Goal: Task Accomplishment & Management: Manage account settings

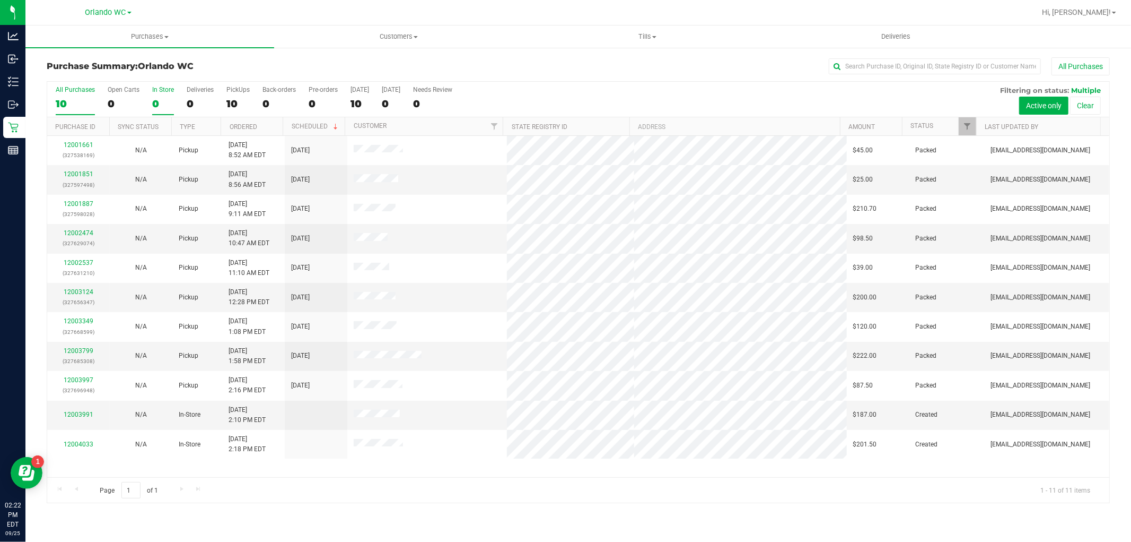
click at [160, 91] on div "In Store" at bounding box center [163, 89] width 22 height 7
click at [0, 0] on input "In Store 0" at bounding box center [0, 0] width 0 height 0
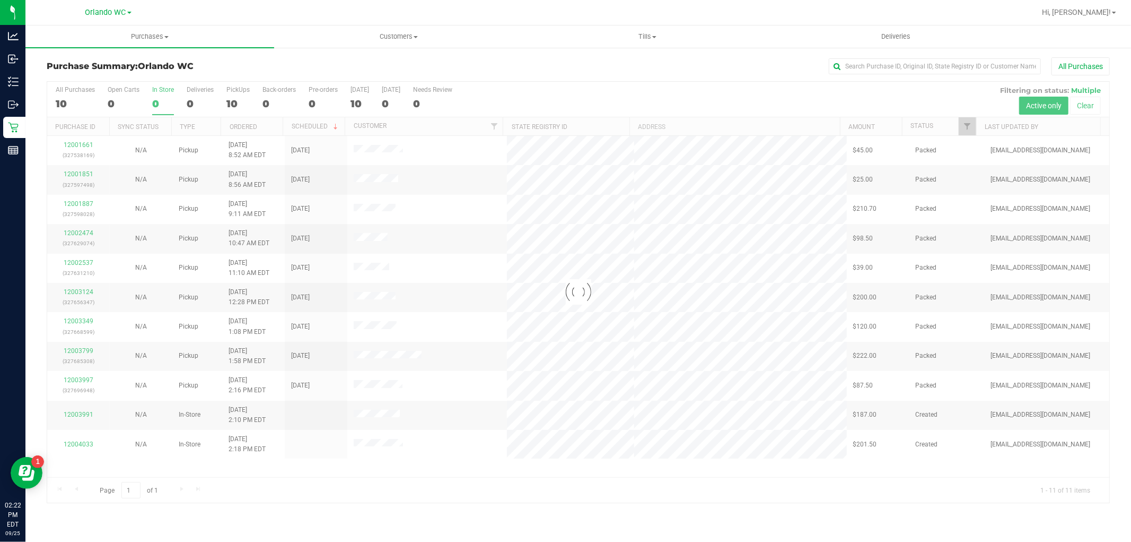
click at [574, 297] on div at bounding box center [578, 292] width 1062 height 421
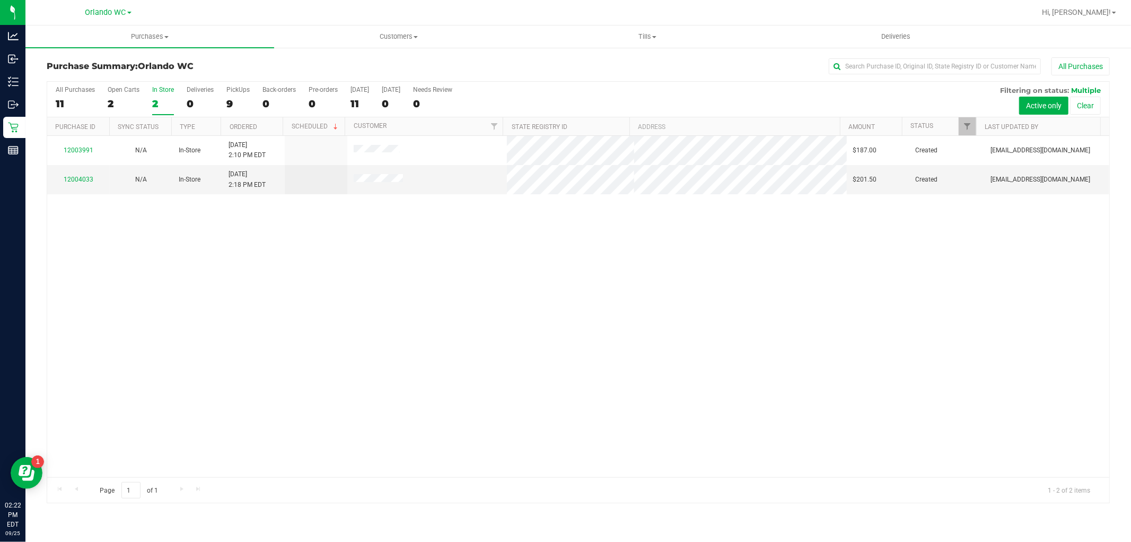
click at [557, 246] on div "12003991 N/A In-Store [DATE] 2:10 PM EDT $187.00 Created [EMAIL_ADDRESS][DOMAIN…" at bounding box center [578, 306] width 1062 height 341
click at [470, 207] on div "12003991 N/A In-Store [DATE] 2:10 PM EDT $187.00 Created [EMAIL_ADDRESS][DOMAIN…" at bounding box center [578, 306] width 1062 height 341
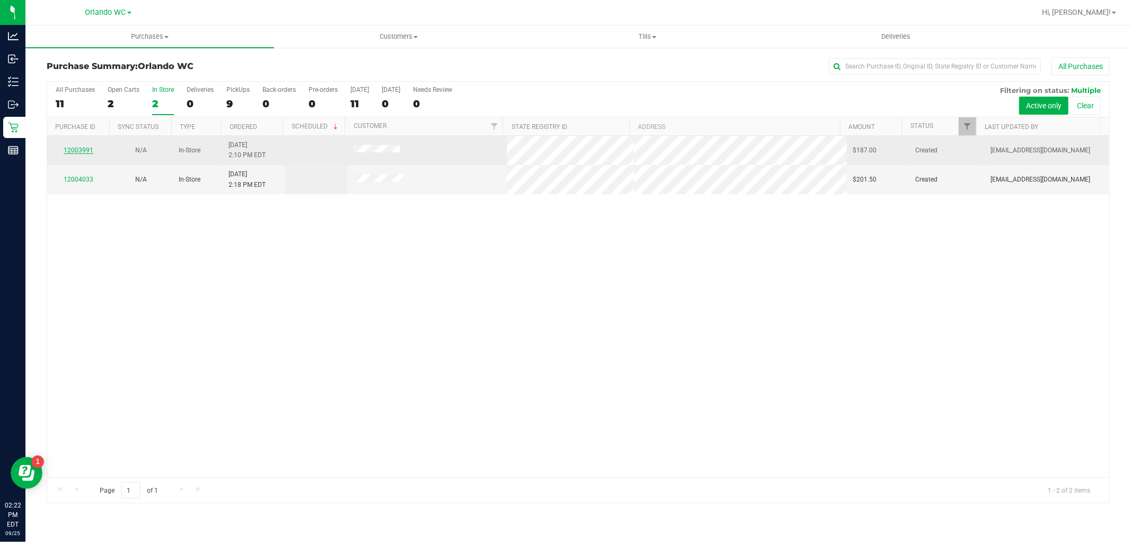
click at [71, 146] on link "12003991" at bounding box center [79, 149] width 30 height 7
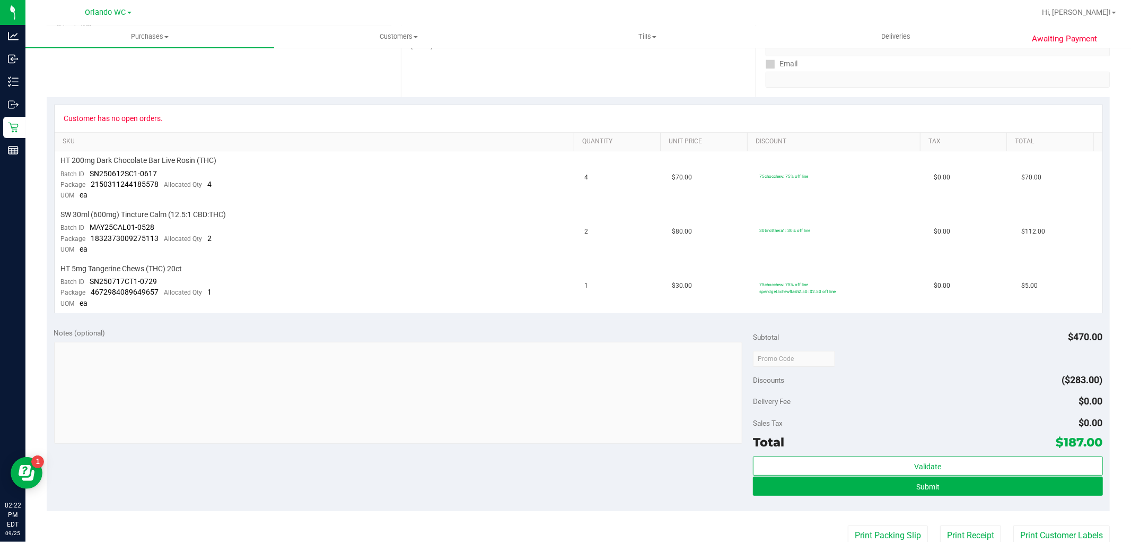
scroll to position [427, 0]
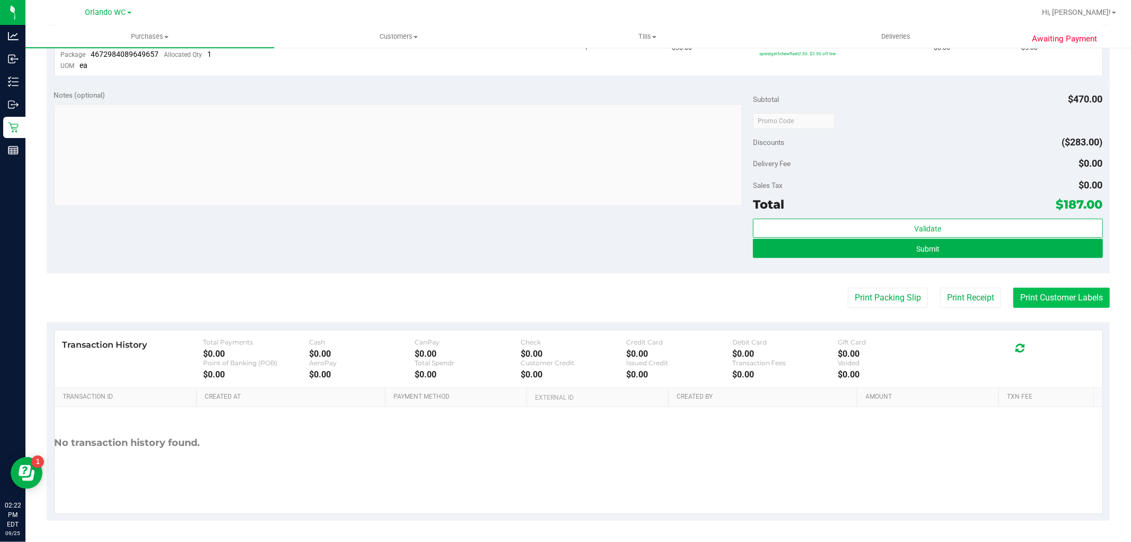
click at [1053, 301] on button "Print Customer Labels" at bounding box center [1062, 297] width 97 height 20
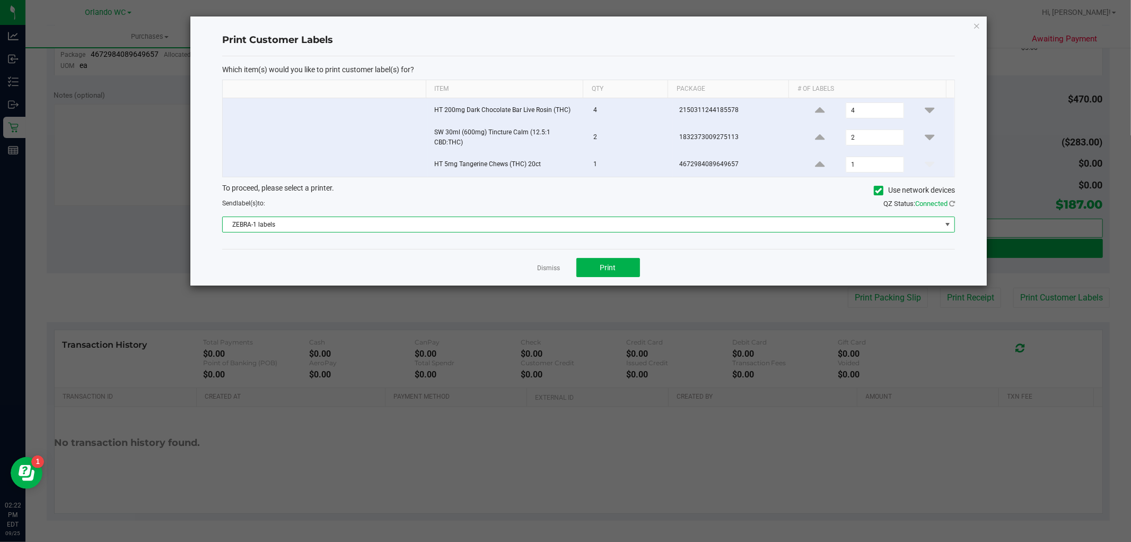
click at [395, 229] on span "ZEBRA-1 labels" at bounding box center [588, 224] width 733 height 16
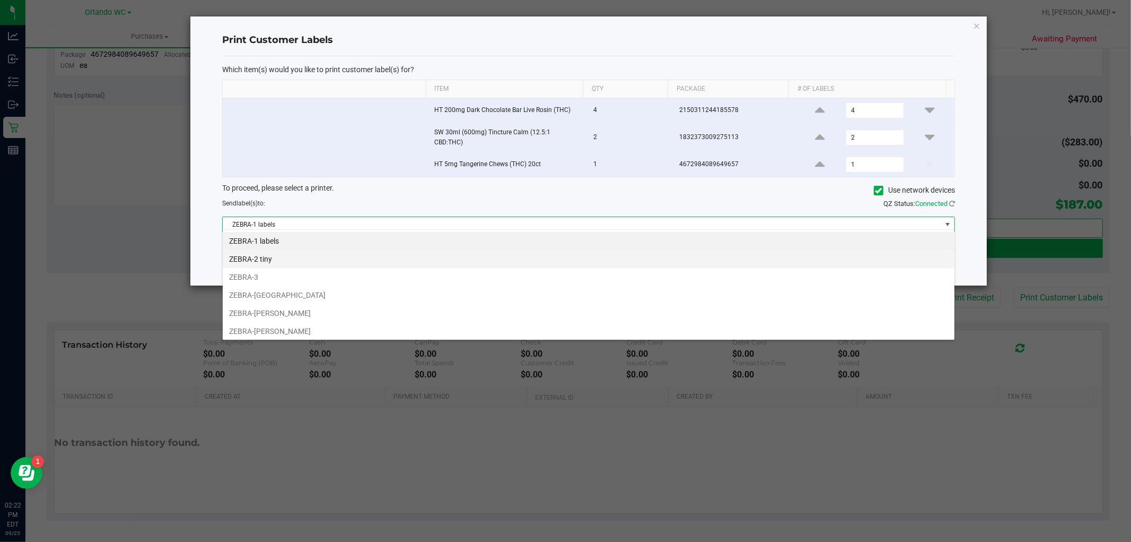
scroll to position [16, 733]
click at [284, 263] on li "ZEBRA-2 tiny" at bounding box center [589, 259] width 732 height 18
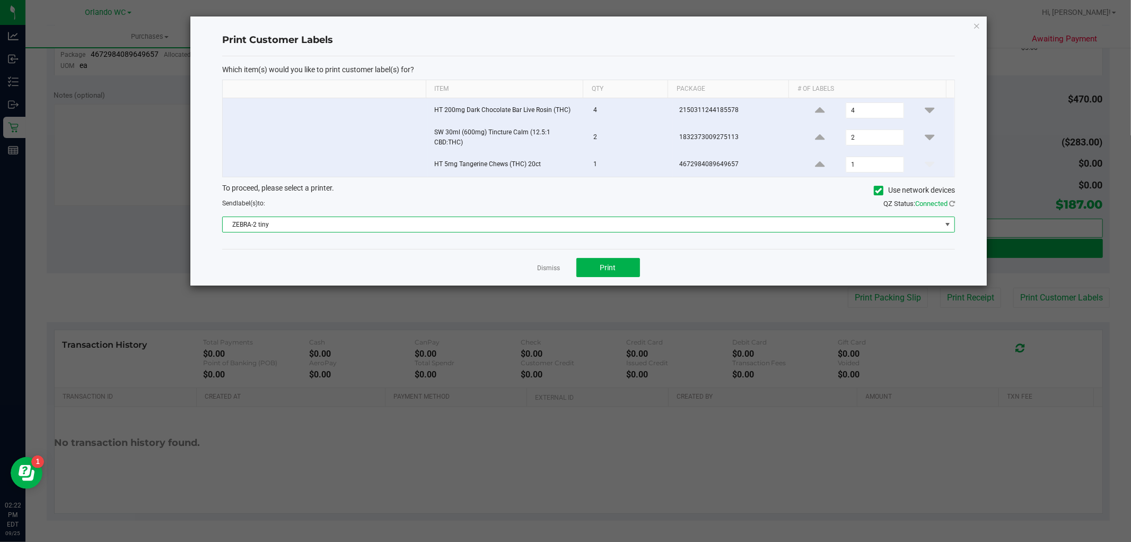
click at [362, 244] on div "Which item(s) would you like to print customer label(s) for? Item Qty Package #…" at bounding box center [588, 152] width 733 height 193
click at [337, 217] on span "ZEBRA-2 tiny" at bounding box center [582, 224] width 719 height 15
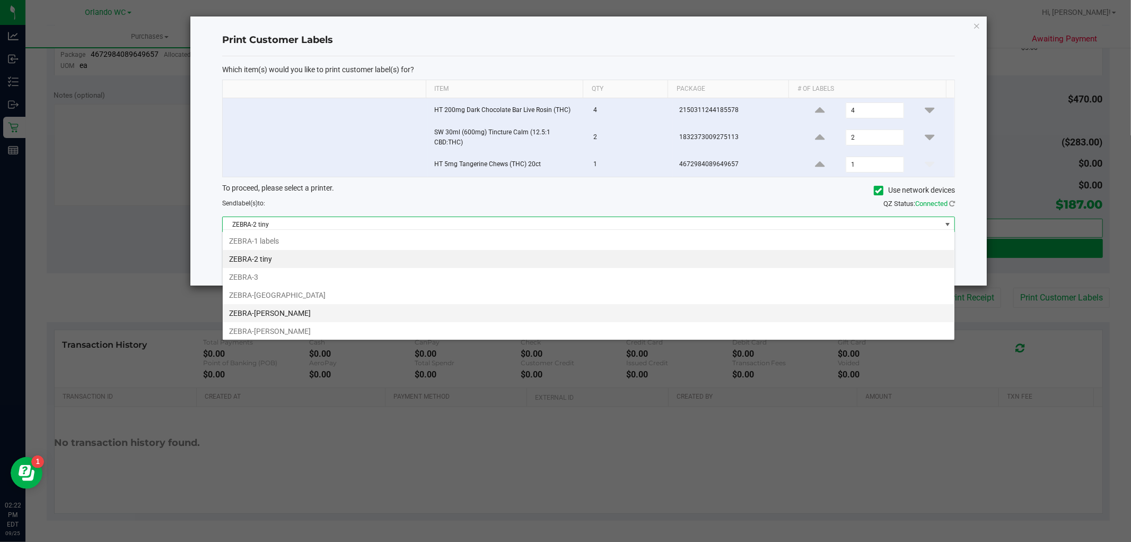
click at [292, 304] on li "ZEBRA-[PERSON_NAME]" at bounding box center [589, 313] width 732 height 18
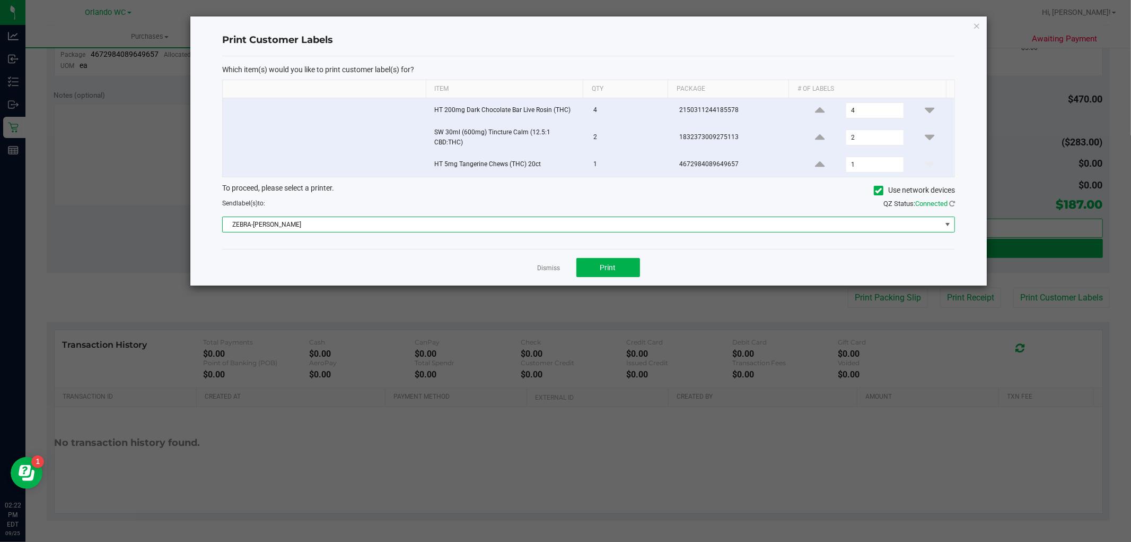
click at [390, 255] on div "Dismiss Print" at bounding box center [588, 267] width 733 height 37
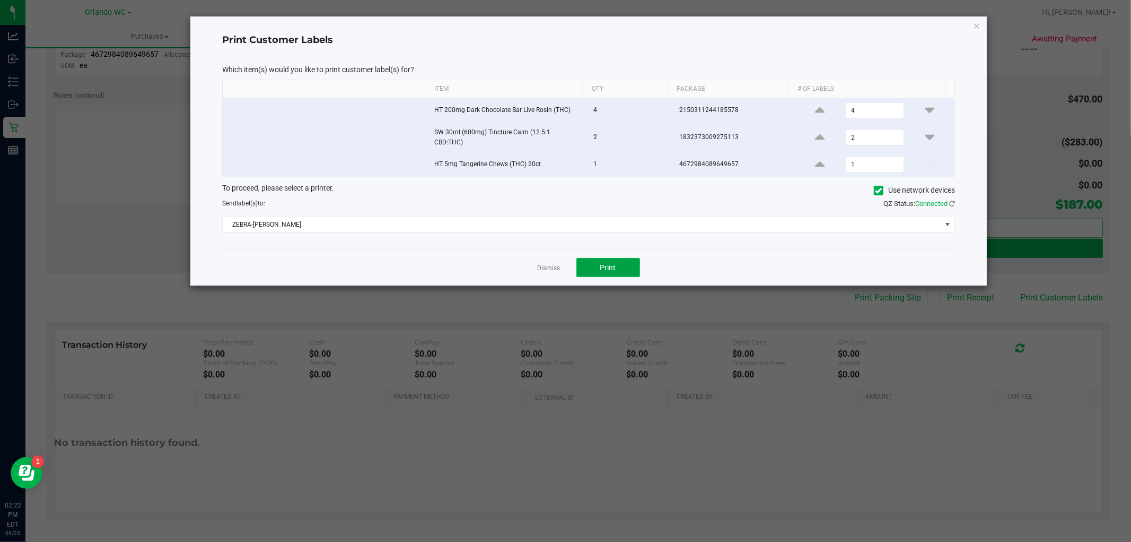
click at [595, 269] on button "Print" at bounding box center [609, 267] width 64 height 19
click at [555, 264] on link "Dismiss" at bounding box center [549, 268] width 23 height 9
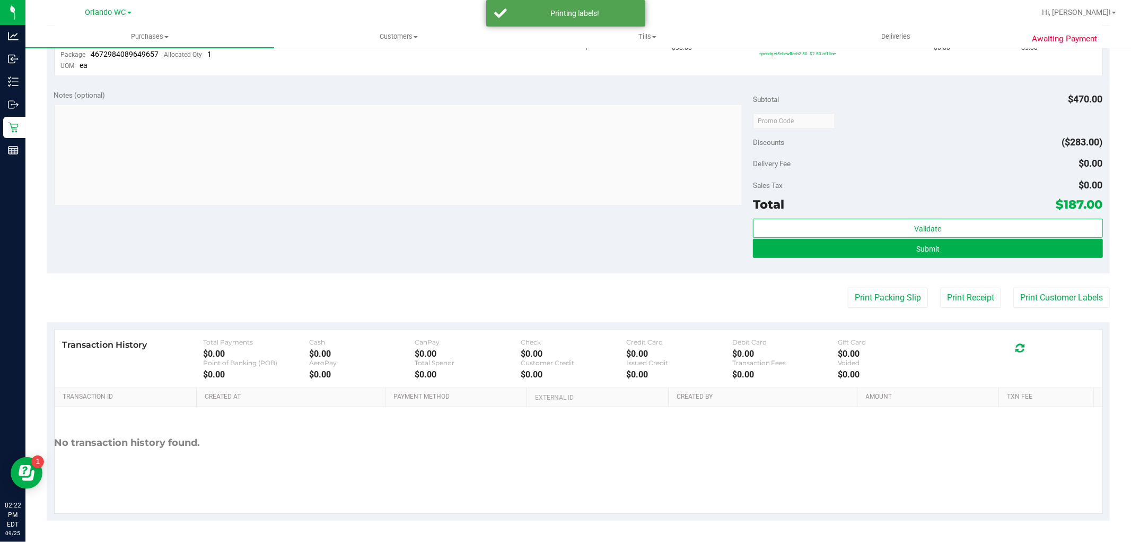
click at [573, 239] on purchase-details "Back Edit Purchase Cancel Purchase View Profile # 12003991 BioTrack ID: - Creat…" at bounding box center [578, 75] width 1063 height 889
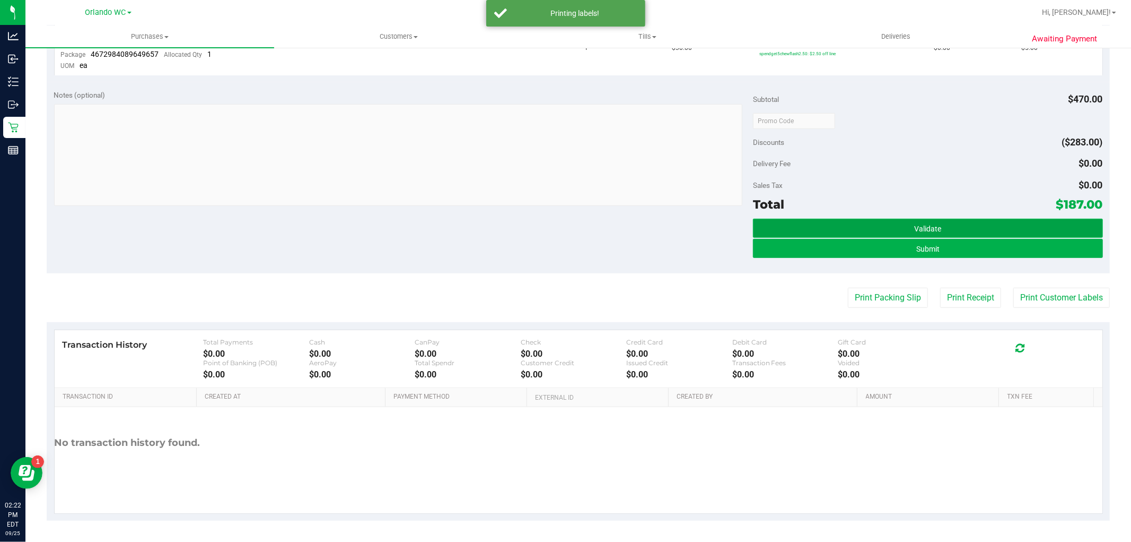
click at [958, 221] on button "Validate" at bounding box center [928, 228] width 350 height 19
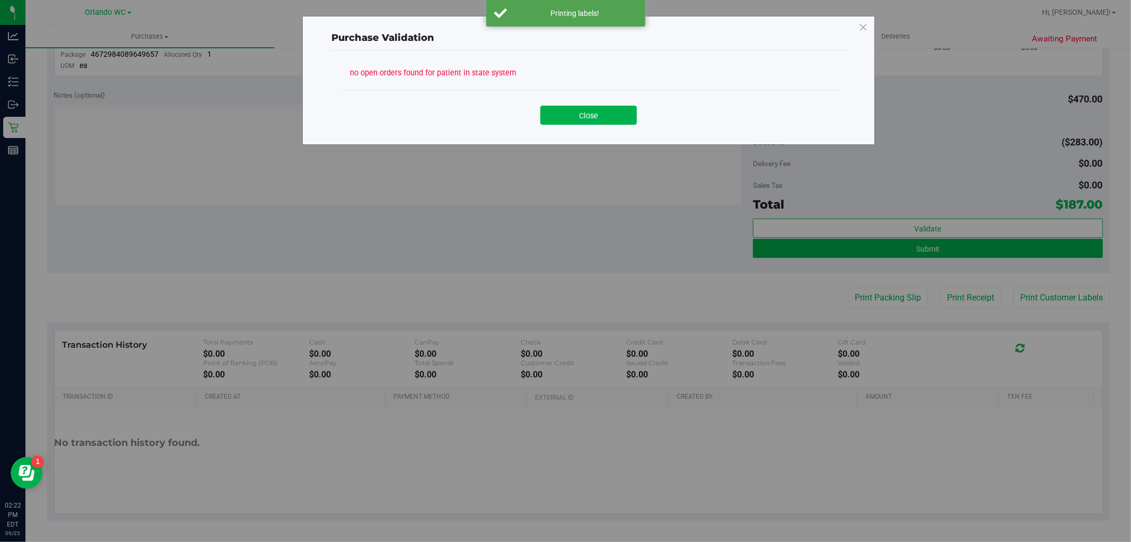
click at [532, 231] on div "Purchase Validation no open orders found for patient in state system Close" at bounding box center [569, 271] width 1139 height 542
click at [615, 119] on button "Close" at bounding box center [588, 115] width 97 height 19
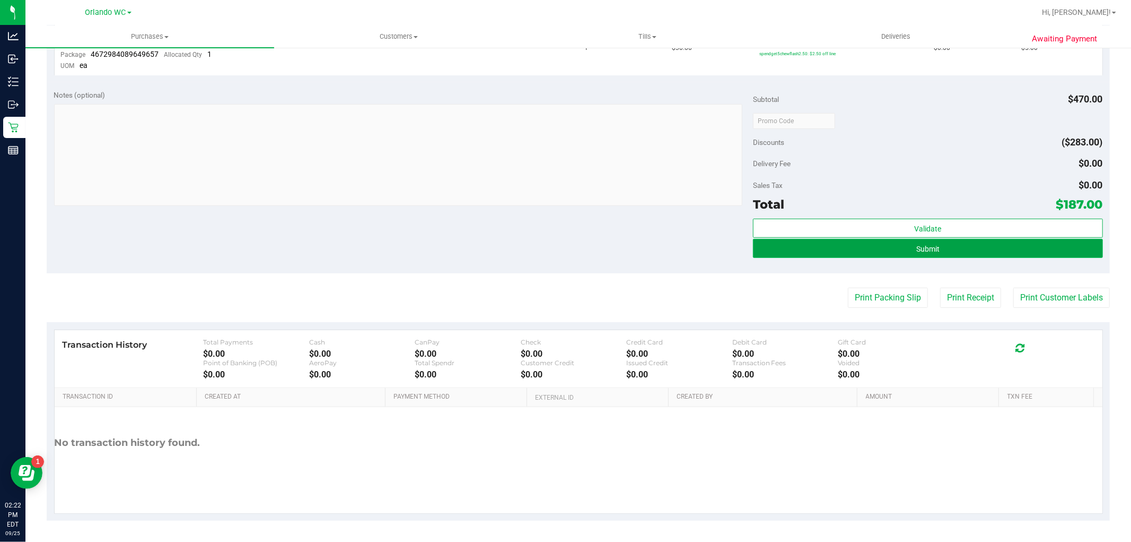
click at [789, 248] on button "Submit" at bounding box center [928, 248] width 350 height 19
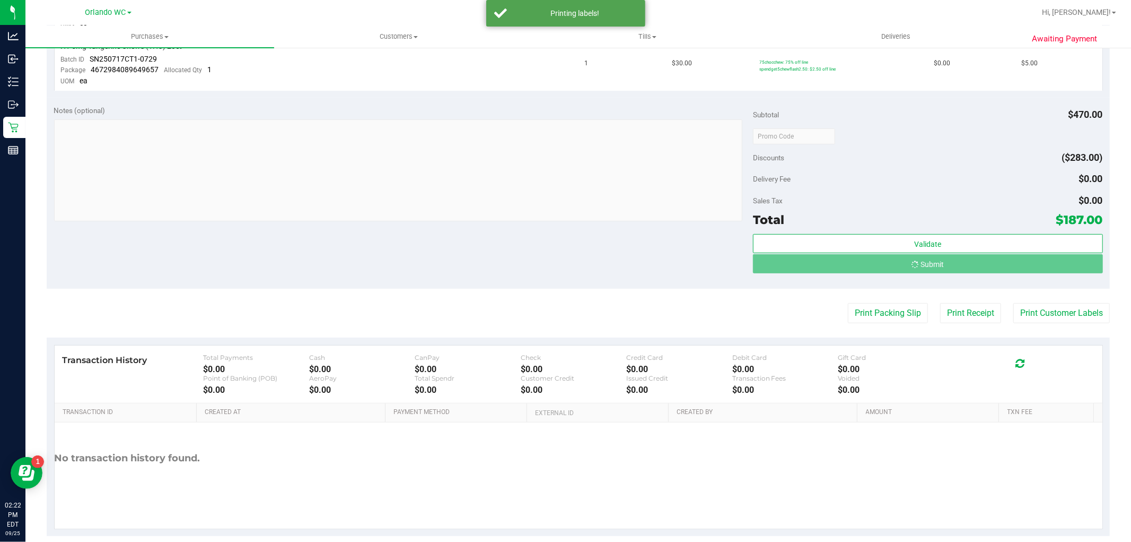
click at [589, 248] on div "Notes (optional) Subtotal $470.00 Discounts ($283.00) Delivery Fee $0.00 Sales …" at bounding box center [578, 193] width 1063 height 191
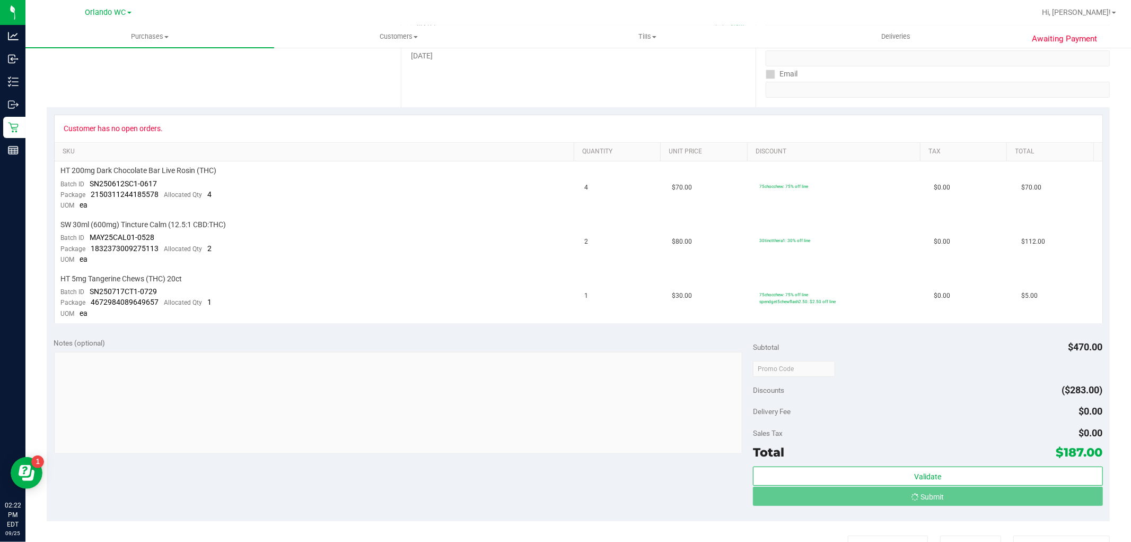
scroll to position [0, 0]
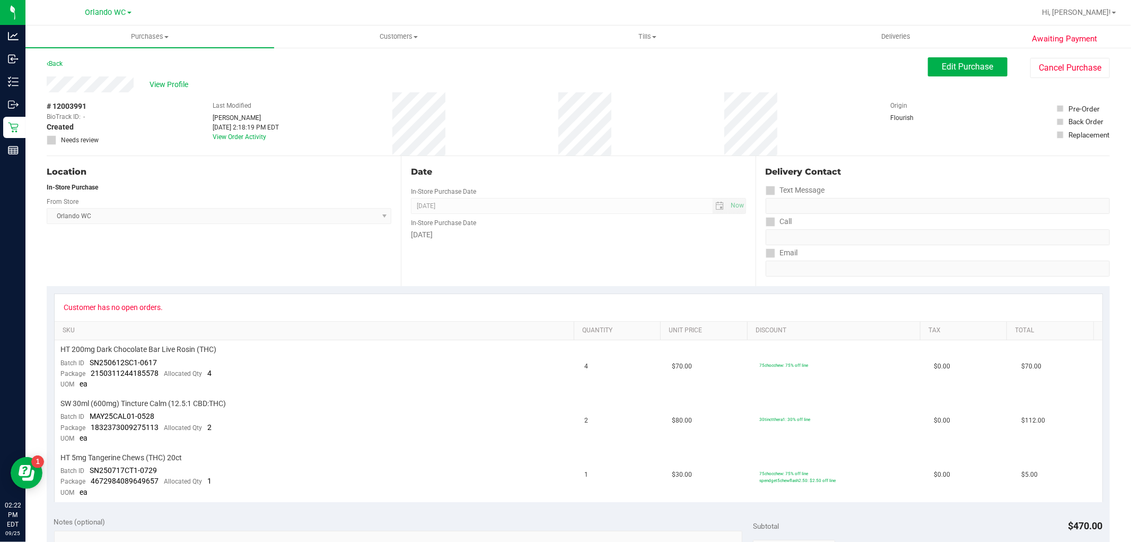
click at [639, 178] on div "Date" at bounding box center [578, 171] width 335 height 13
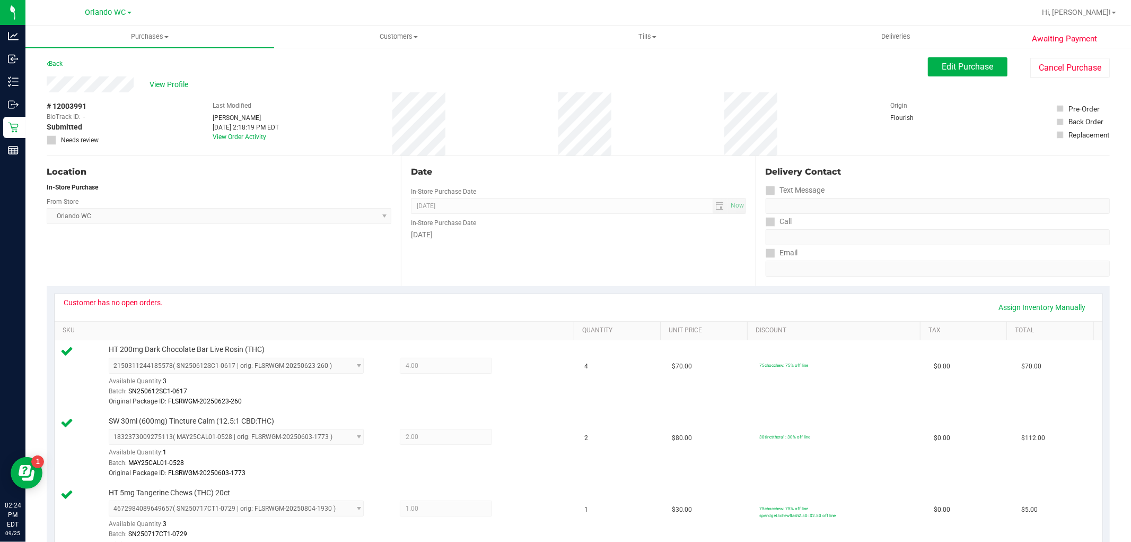
drag, startPoint x: 590, startPoint y: 179, endPoint x: 552, endPoint y: 159, distance: 43.2
click at [589, 179] on div "Date In-Store Purchase Date [DATE] Now In-Store Purchase Date [DATE]" at bounding box center [578, 221] width 354 height 130
click at [488, 176] on div "Date" at bounding box center [578, 171] width 335 height 13
click at [296, 177] on div "Location" at bounding box center [219, 171] width 345 height 13
click at [541, 144] on div "# 12003991 BioTrack ID: - Submitted Needs review Last Modified [PERSON_NAME] [D…" at bounding box center [578, 123] width 1063 height 63
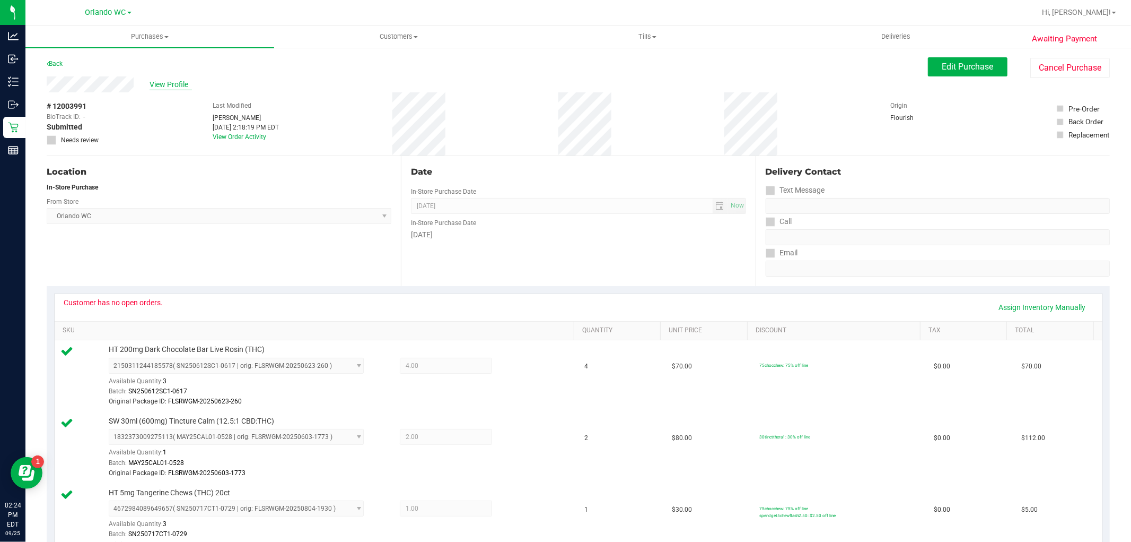
click at [172, 87] on span "View Profile" at bounding box center [171, 84] width 42 height 11
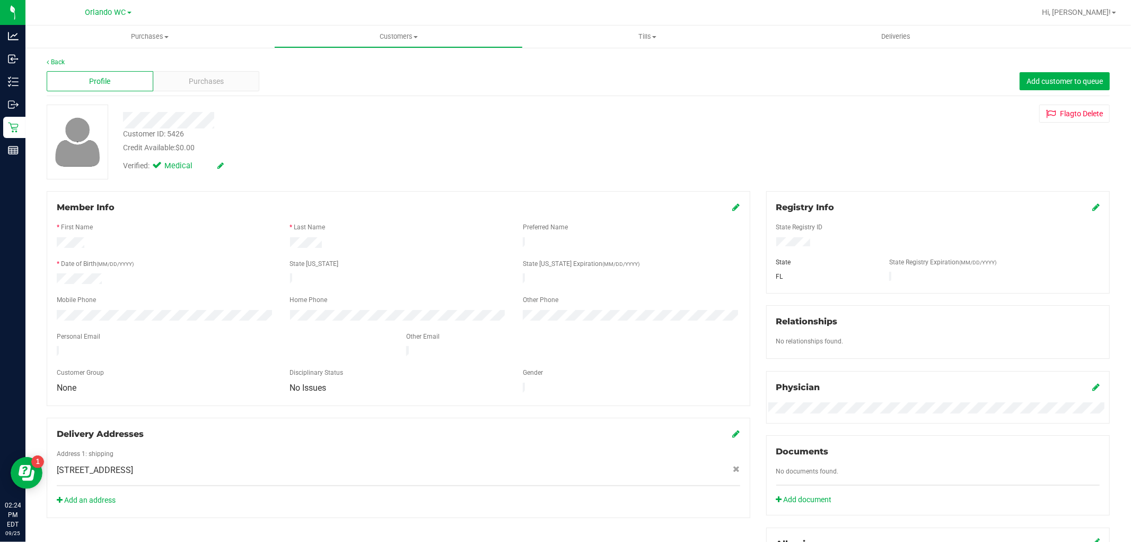
click at [327, 126] on div at bounding box center [385, 120] width 540 height 16
click at [224, 86] on div "Purchases" at bounding box center [206, 81] width 107 height 20
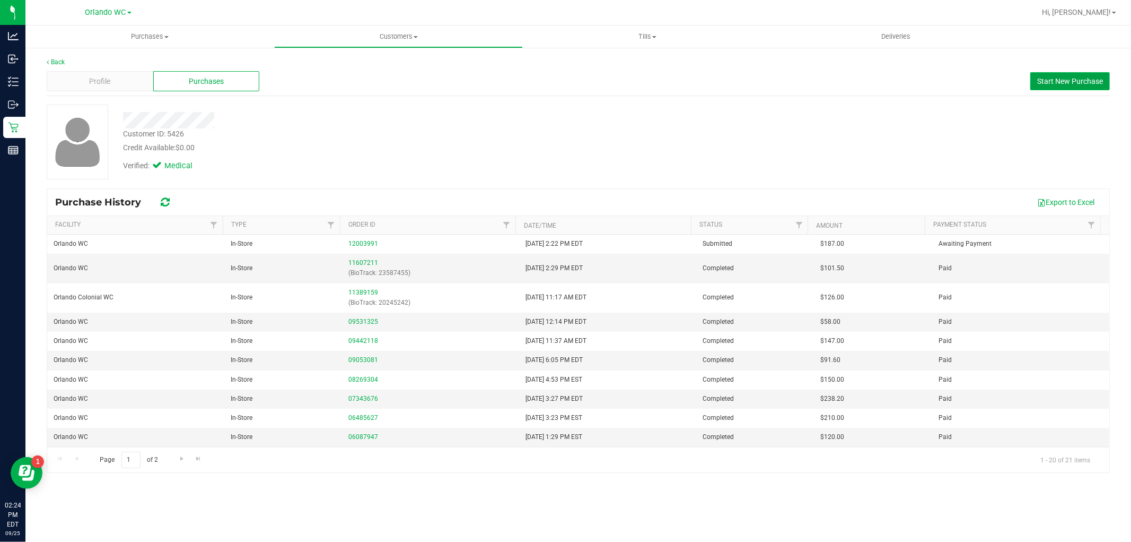
click at [1043, 78] on span "Start New Purchase" at bounding box center [1070, 81] width 66 height 8
click at [691, 134] on div "Customer ID: 5426 Credit Available: $0.00 Verified: Medical" at bounding box center [578, 141] width 1079 height 75
click at [699, 134] on div "Customer ID: 5426 Credit Available: $0.00 Verified: Medical" at bounding box center [578, 141] width 1079 height 75
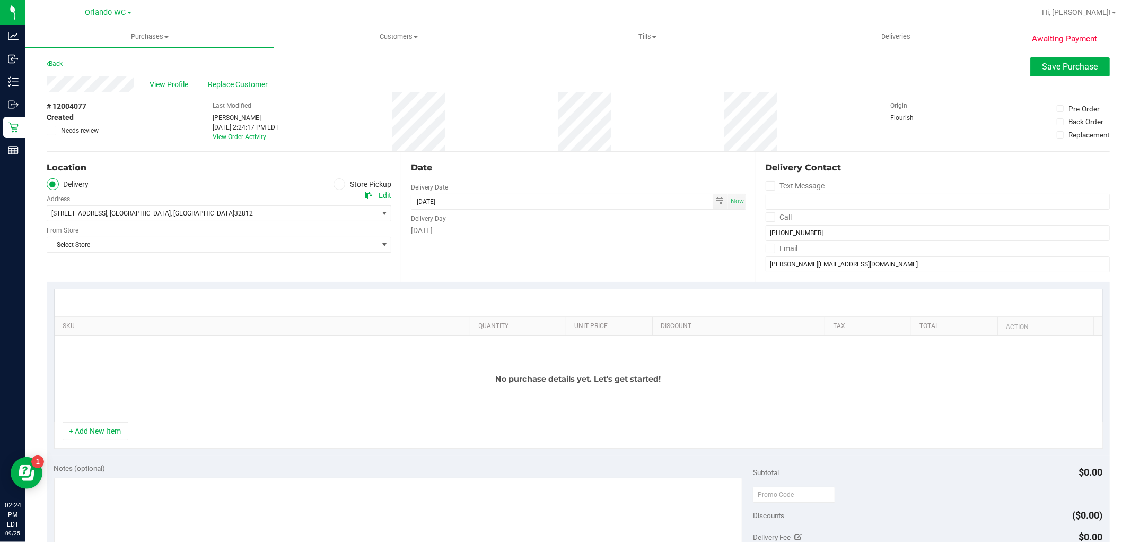
click at [326, 182] on ul "Delivery Store Pickup" at bounding box center [219, 184] width 345 height 12
click at [355, 180] on label "Store Pickup" at bounding box center [363, 184] width 58 height 12
click at [0, 0] on input "Store Pickup" at bounding box center [0, 0] width 0 height 0
click at [305, 213] on span "Select Store" at bounding box center [212, 213] width 330 height 15
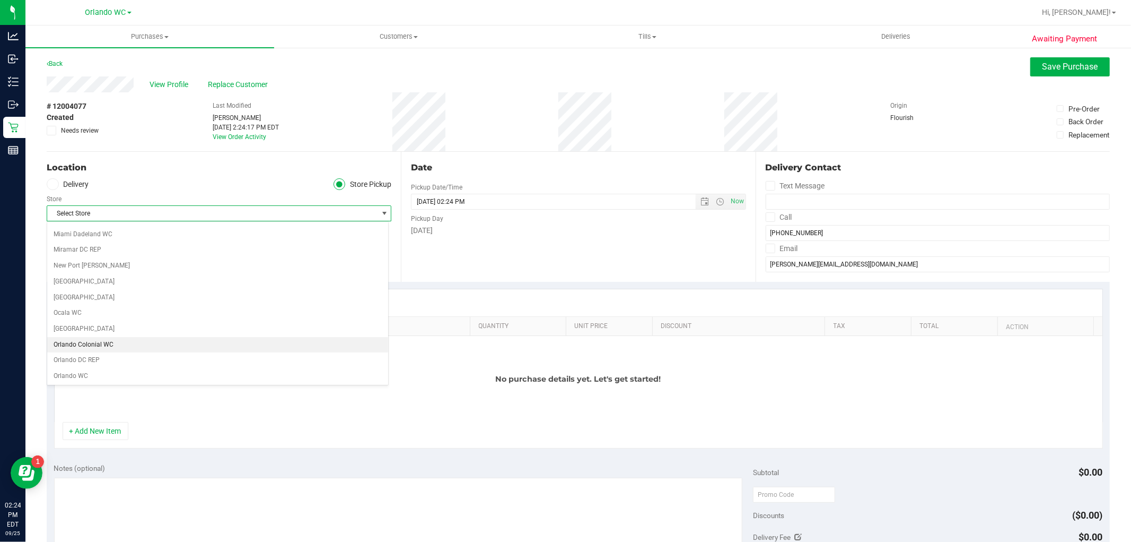
scroll to position [412, 0]
click at [83, 363] on li "Orlando WC" at bounding box center [217, 355] width 341 height 16
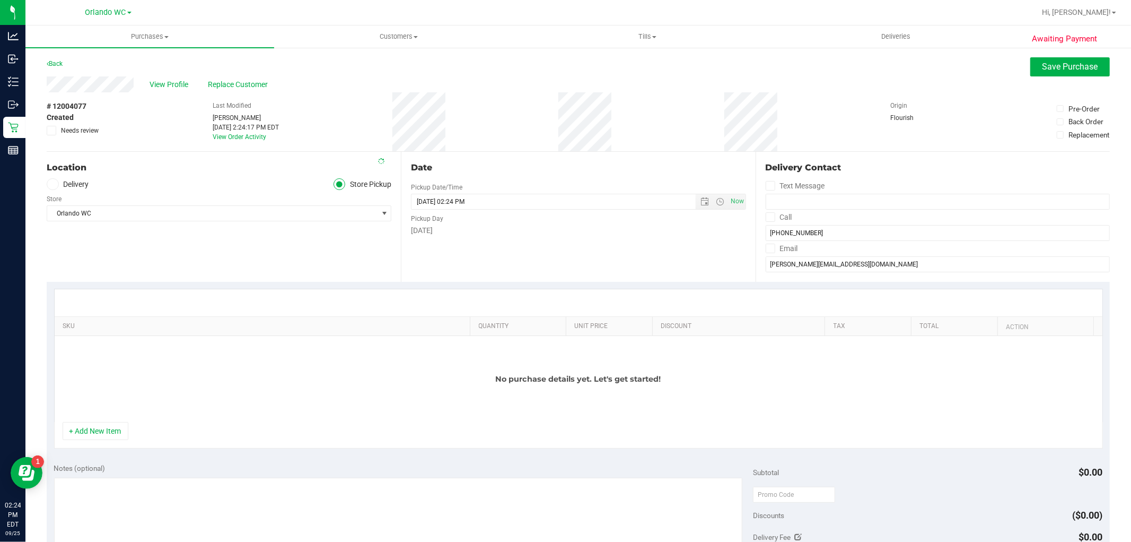
click at [322, 266] on div "Location Delivery Store Pickup Store [GEOGRAPHIC_DATA] WC Select Store [PERSON_…" at bounding box center [224, 217] width 354 height 130
click at [102, 436] on button "+ Add New Item" at bounding box center [96, 431] width 66 height 18
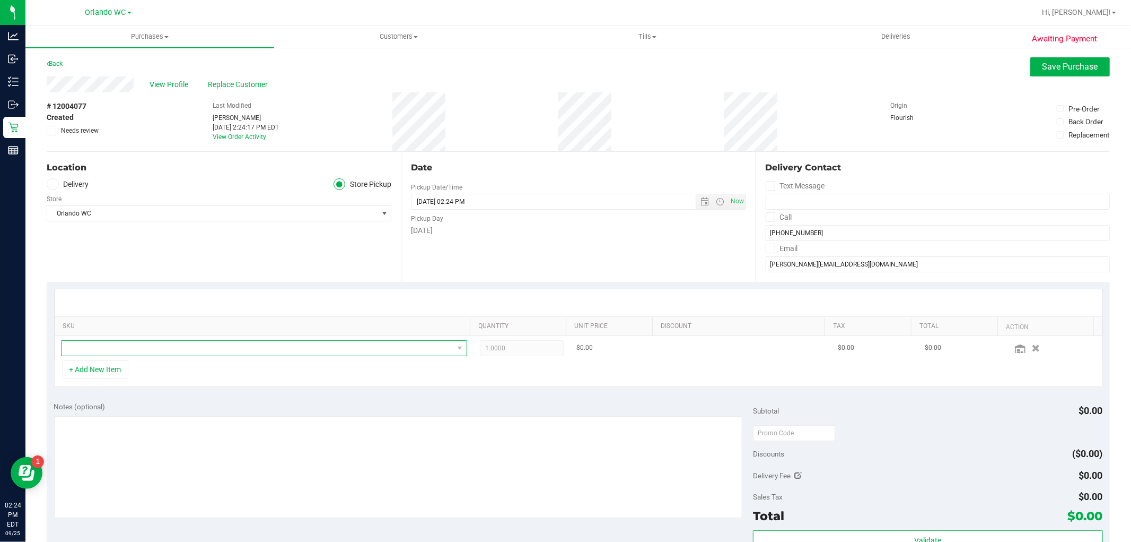
click at [180, 342] on span "NO DATA FOUND" at bounding box center [258, 348] width 392 height 15
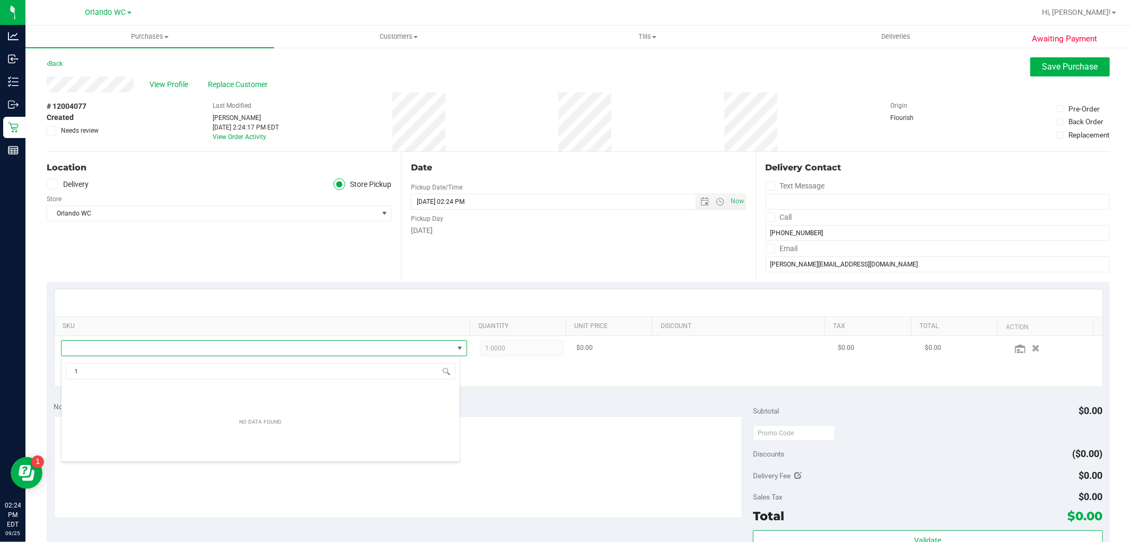
scroll to position [16, 396]
type input "t"
type input "calm"
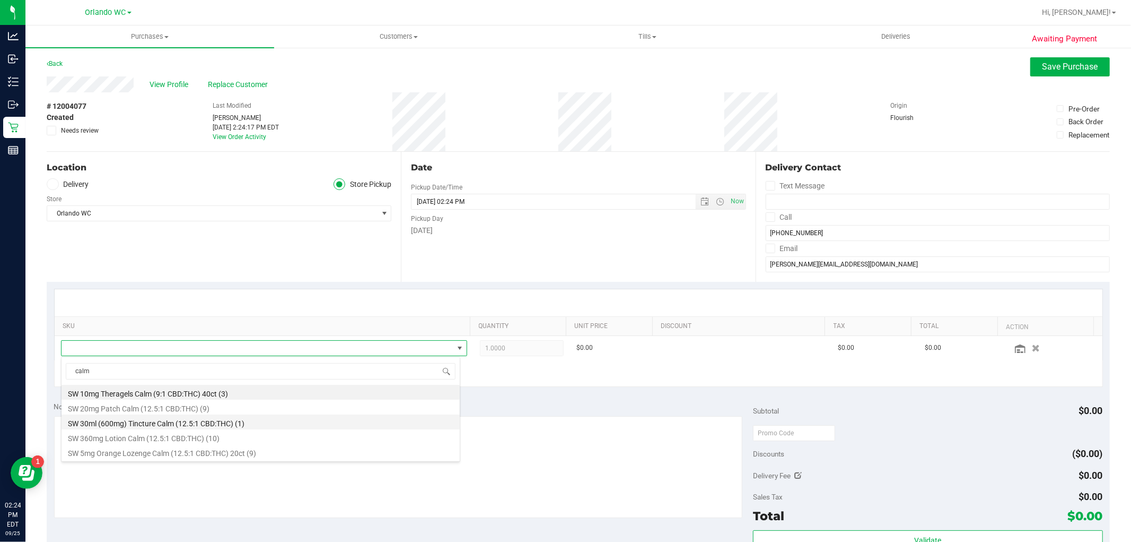
click at [178, 427] on li "SW 30ml (600mg) Tincture Calm (12.5:1 CBD:THC) (1)" at bounding box center [261, 421] width 398 height 15
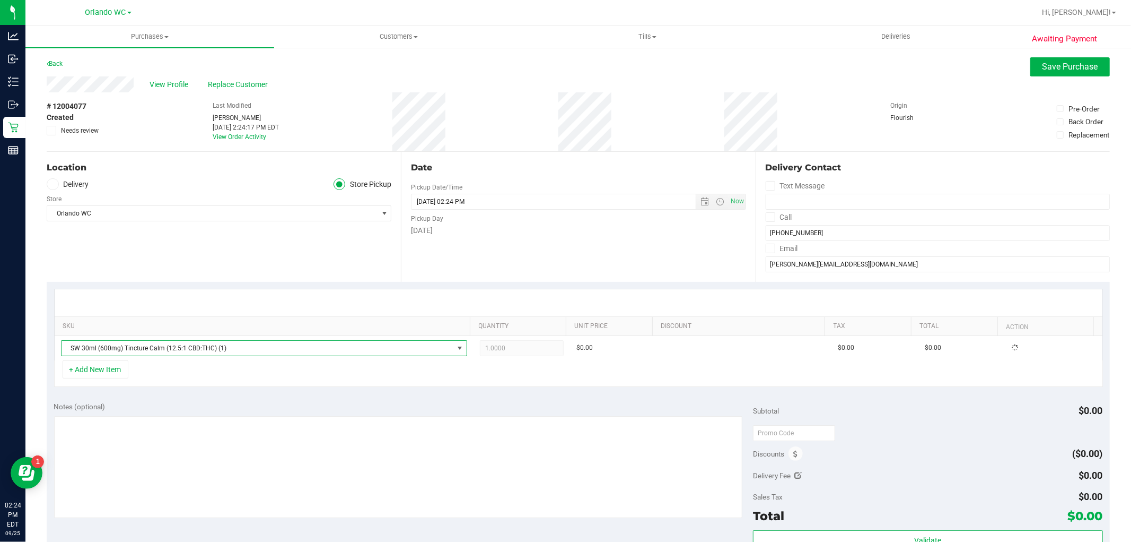
click at [438, 386] on div "+ Add New Item" at bounding box center [578, 373] width 1049 height 27
click at [521, 346] on span "1.00 1" at bounding box center [522, 348] width 84 height 16
drag, startPoint x: 517, startPoint y: 346, endPoint x: 441, endPoint y: 367, distance: 78.6
click at [441, 367] on div "SKU Quantity Unit Price Discount Tax Total Action SW 30ml (600mg) Tincture Calm…" at bounding box center [578, 338] width 1049 height 98
type input "2"
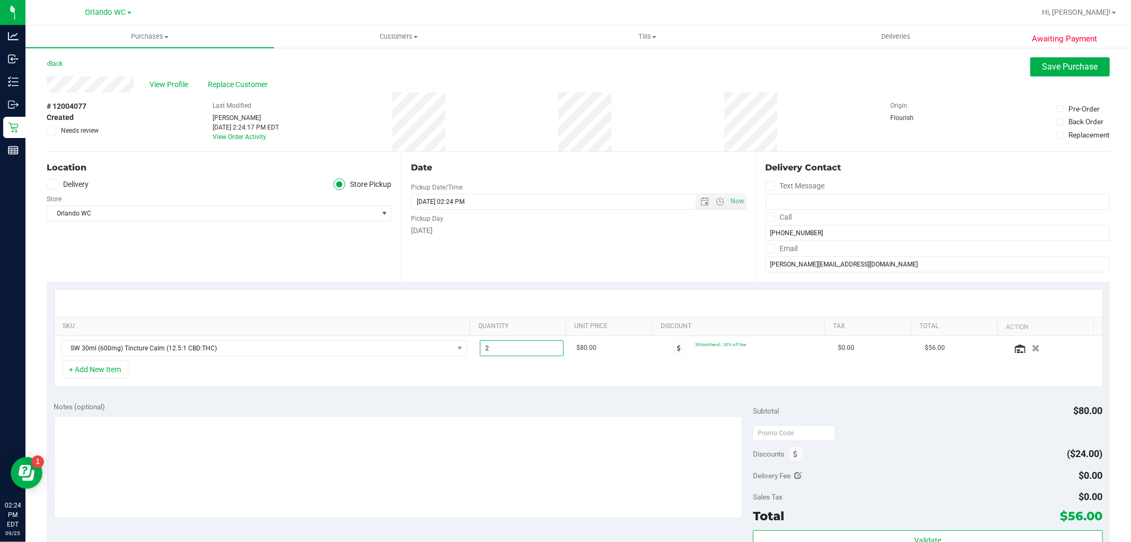
type input "2.00"
click at [441, 367] on div "+ Add New Item" at bounding box center [578, 373] width 1049 height 27
click at [108, 374] on button "+ Add New Item" at bounding box center [96, 369] width 66 height 18
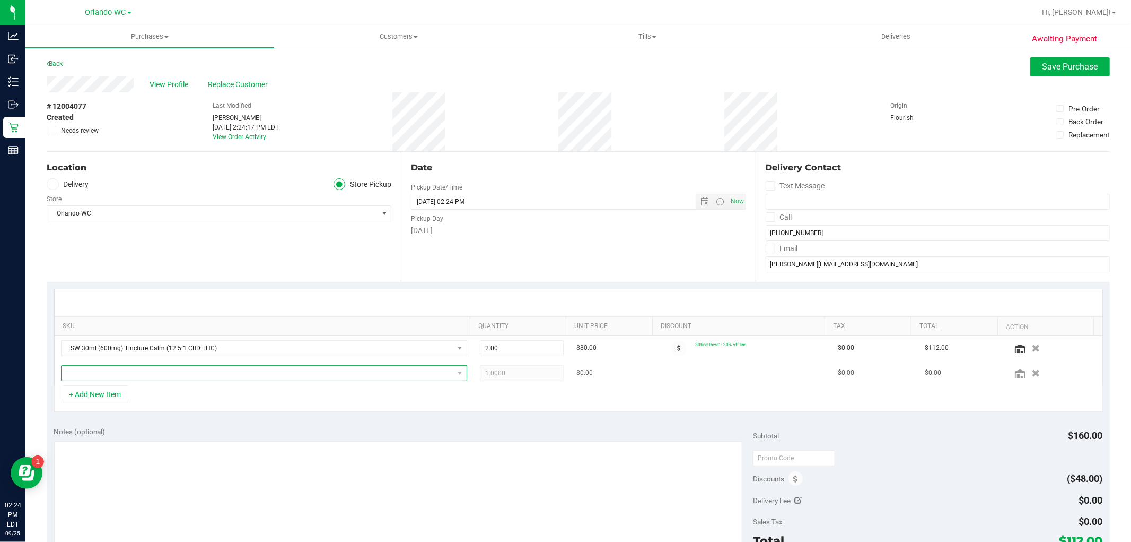
click at [144, 373] on span "NO DATA FOUND" at bounding box center [258, 372] width 392 height 15
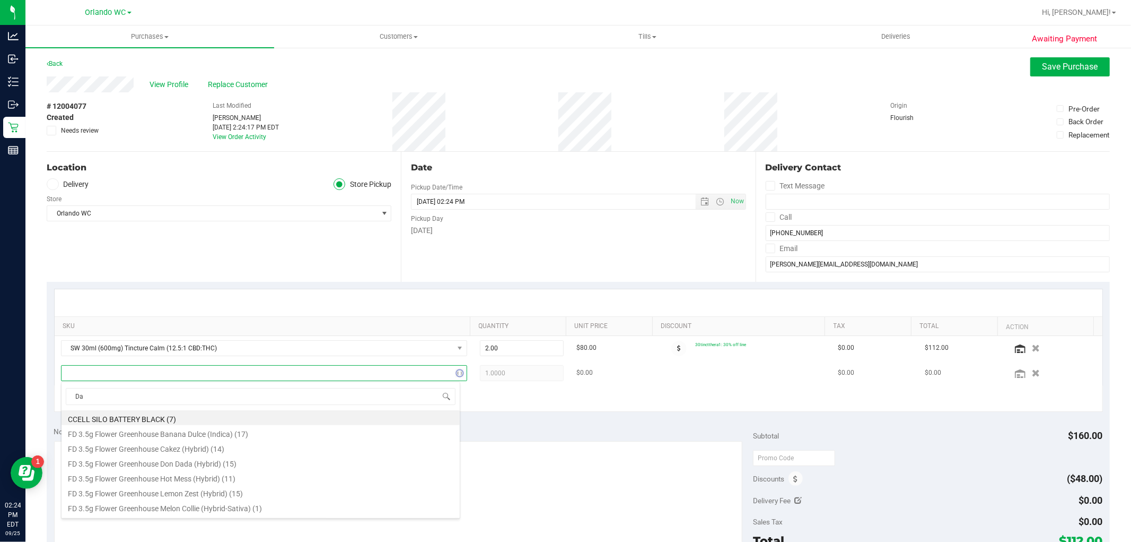
type input "Dar"
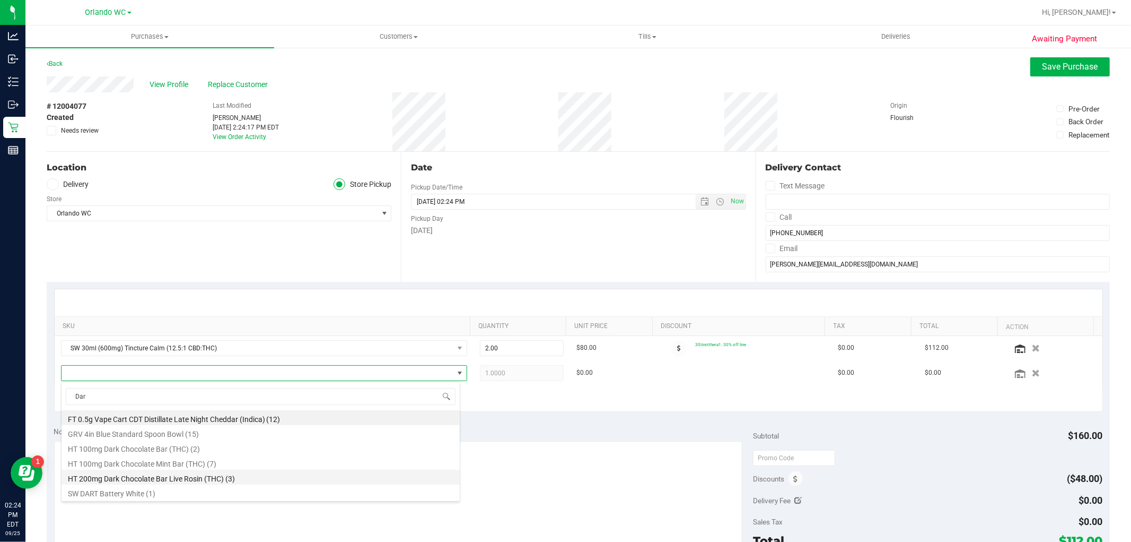
click at [143, 476] on li "HT 200mg Dark Chocolate Bar Live Rosin (THC) (3)" at bounding box center [261, 476] width 398 height 15
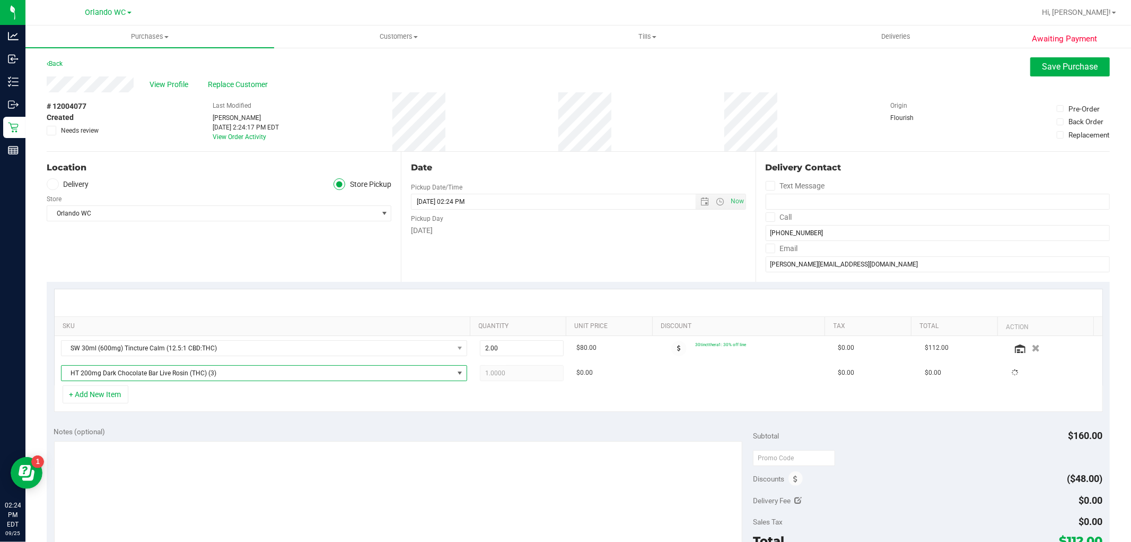
click at [466, 417] on div "SKU Quantity Unit Price Discount Tax Total Action SW 30ml (600mg) Tincture Calm…" at bounding box center [578, 350] width 1063 height 137
drag, startPoint x: 537, startPoint y: 376, endPoint x: 459, endPoint y: 389, distance: 79.1
click at [459, 389] on div "SKU Quantity Unit Price Discount Tax Total Action SW 30ml (600mg) Tincture Calm…" at bounding box center [578, 350] width 1049 height 123
type input "4"
type input "4.00"
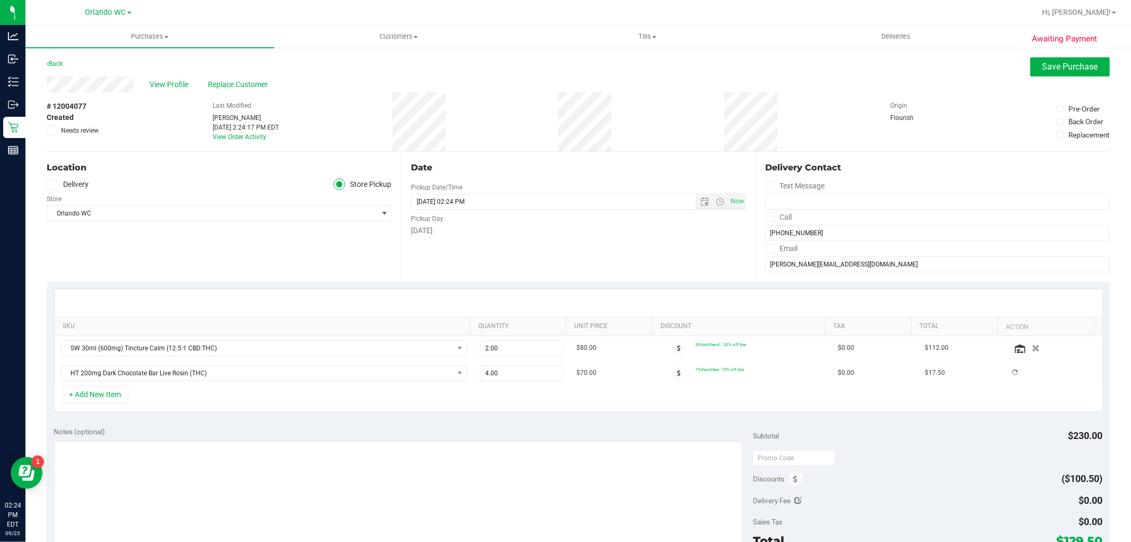
click at [462, 389] on div "+ Add New Item" at bounding box center [578, 398] width 1049 height 27
click at [117, 390] on button "+ Add New Item" at bounding box center [96, 394] width 66 height 18
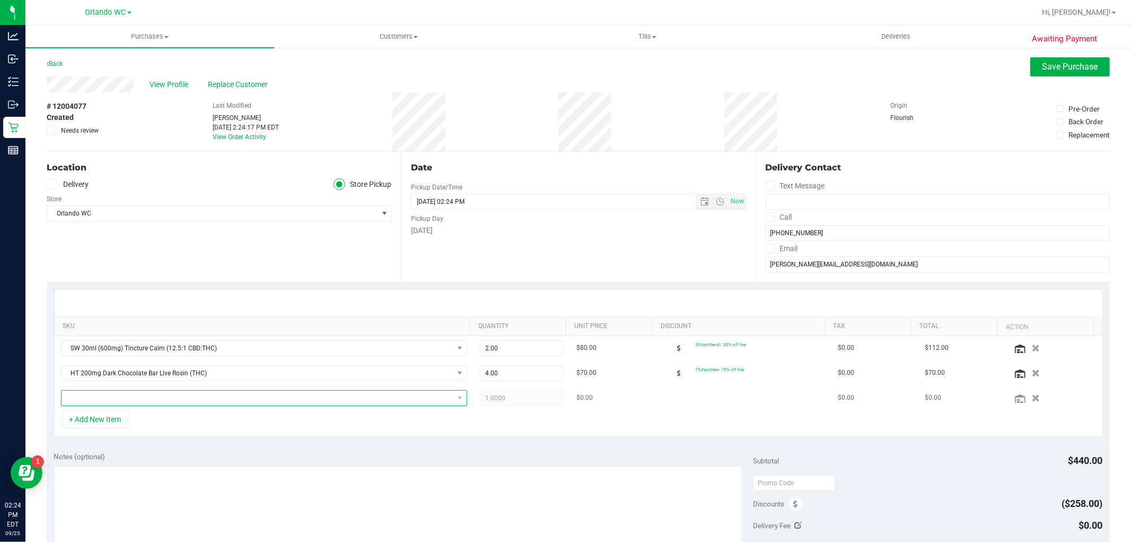
click at [173, 395] on span "NO DATA FOUND" at bounding box center [258, 397] width 392 height 15
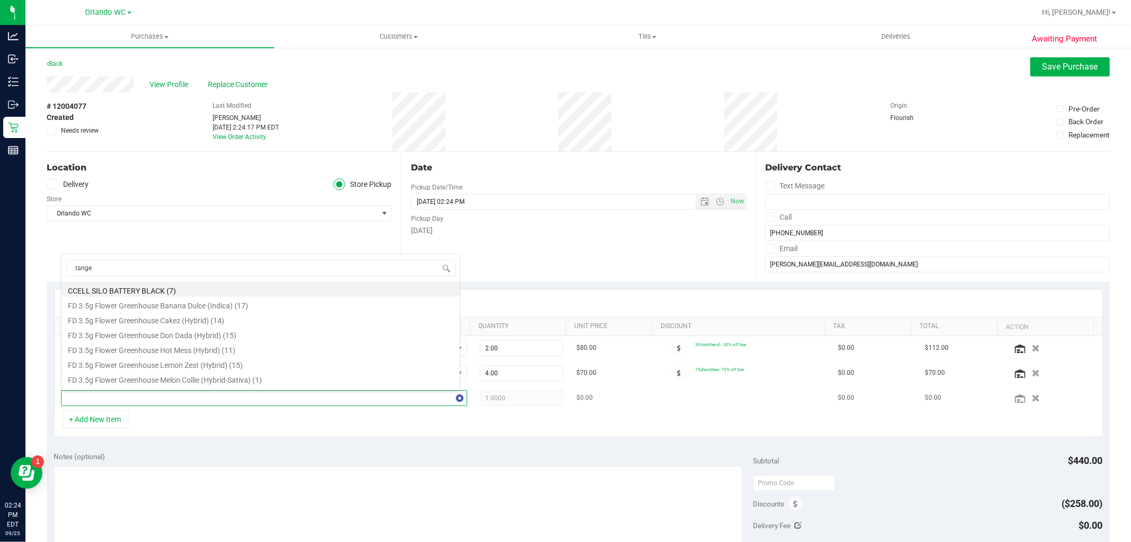
type input "tanger"
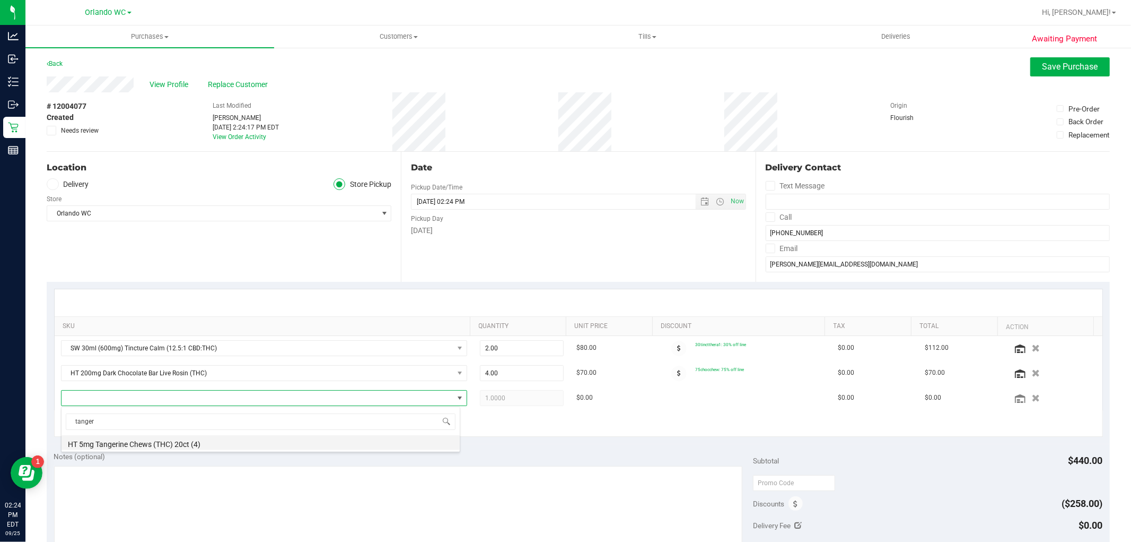
click at [169, 439] on li "HT 5mg Tangerine Chews (THC) 20ct (4)" at bounding box center [261, 442] width 398 height 15
click at [543, 425] on div "+ Add New Item" at bounding box center [578, 423] width 1049 height 27
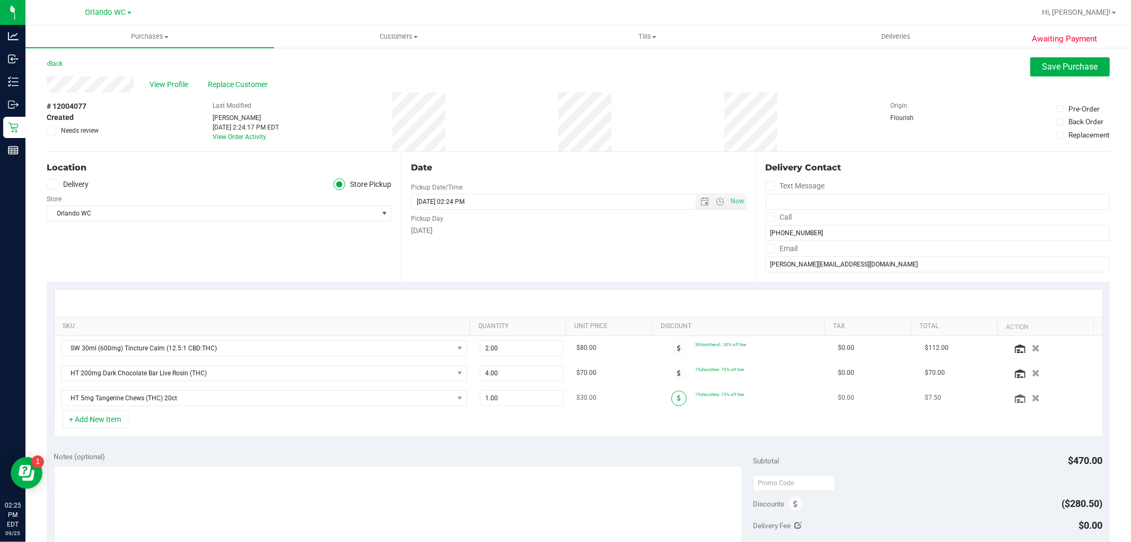
click at [671, 399] on span at bounding box center [678, 397] width 15 height 15
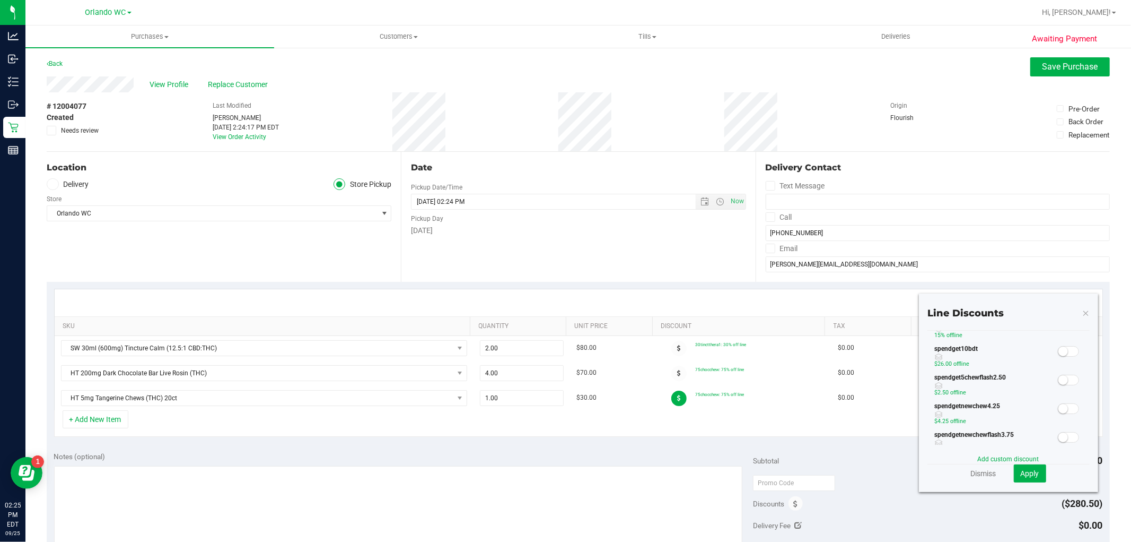
scroll to position [294, 0]
click at [1069, 351] on div at bounding box center [1069, 357] width 22 height 13
click at [1067, 354] on span at bounding box center [1068, 358] width 21 height 11
click at [1021, 469] on span "Apply" at bounding box center [1030, 473] width 19 height 8
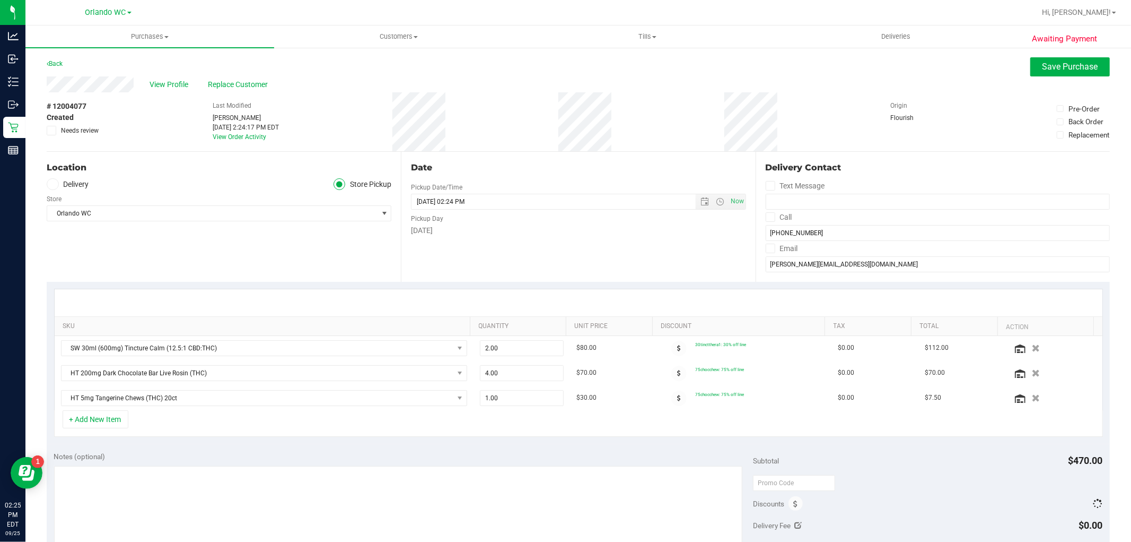
click at [910, 472] on div "Subtotal $470.00 Discounts Delivery Fee $0.00 Sales Tax $0.00 Total $189.50 Val…" at bounding box center [928, 539] width 350 height 177
click at [919, 471] on div "Subtotal $470.00 Discounts Delivery Fee $0.00 Sales Tax $0.00 Total $189.50 Val…" at bounding box center [928, 539] width 350 height 177
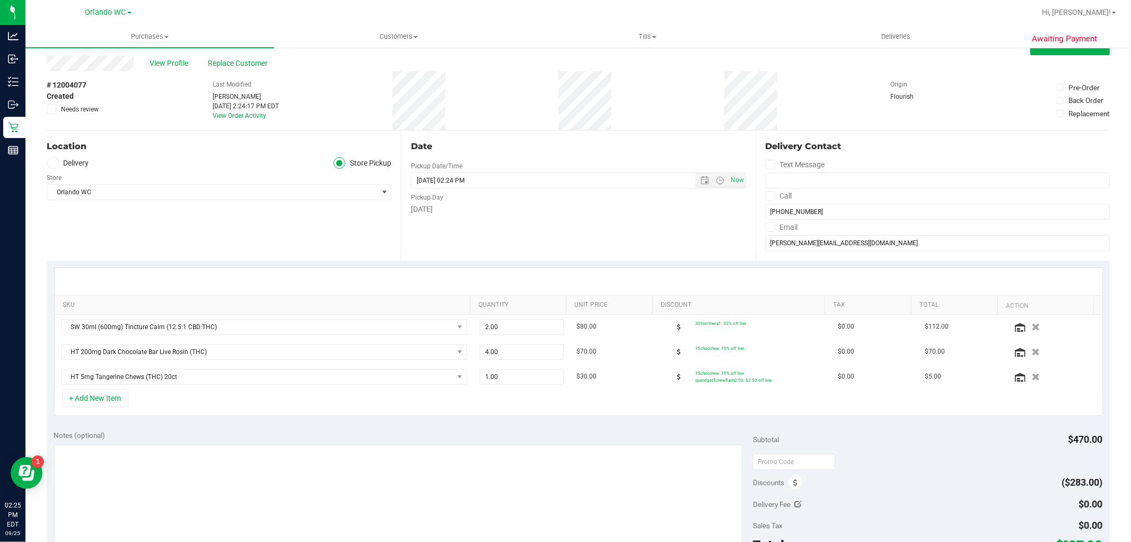
scroll to position [0, 0]
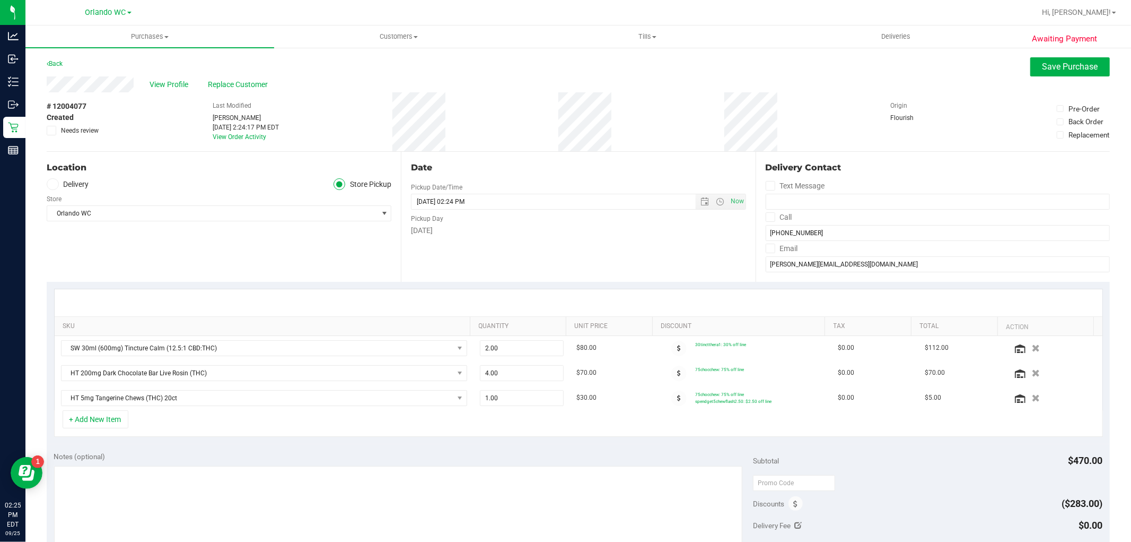
click at [961, 129] on div "# 12004077 Created Needs review Last Modified [PERSON_NAME] [DATE] 2:24:17 PM E…" at bounding box center [578, 121] width 1063 height 59
click at [373, 522] on textarea at bounding box center [398, 517] width 689 height 102
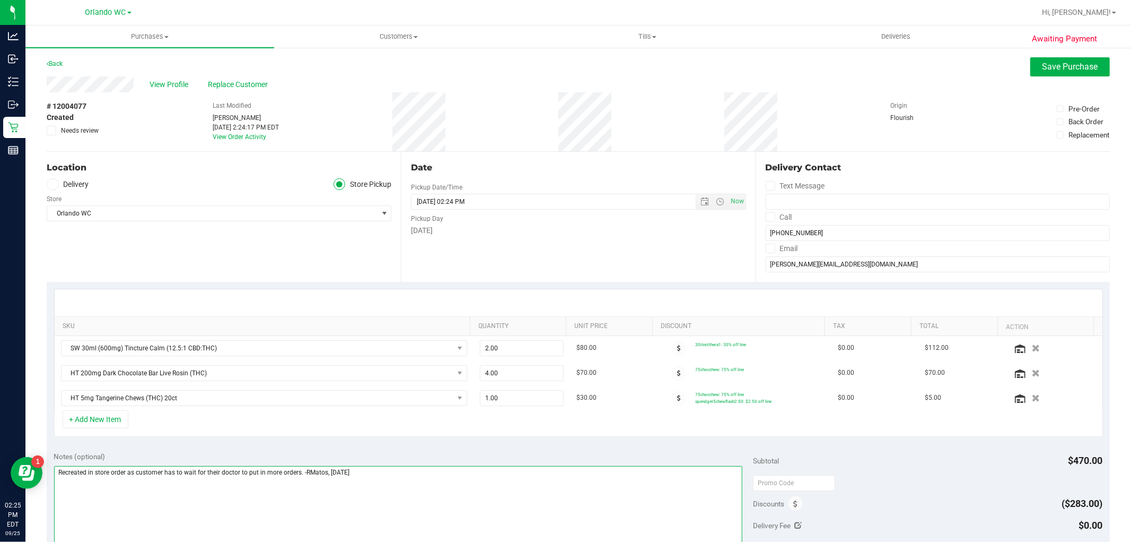
type textarea "Recreated in store order as customer has to wait for their doctor to put in mor…"
click at [862, 104] on div "# 12004077 Created Needs review Last Modified [PERSON_NAME] [DATE] 2:24:17 PM E…" at bounding box center [578, 121] width 1063 height 59
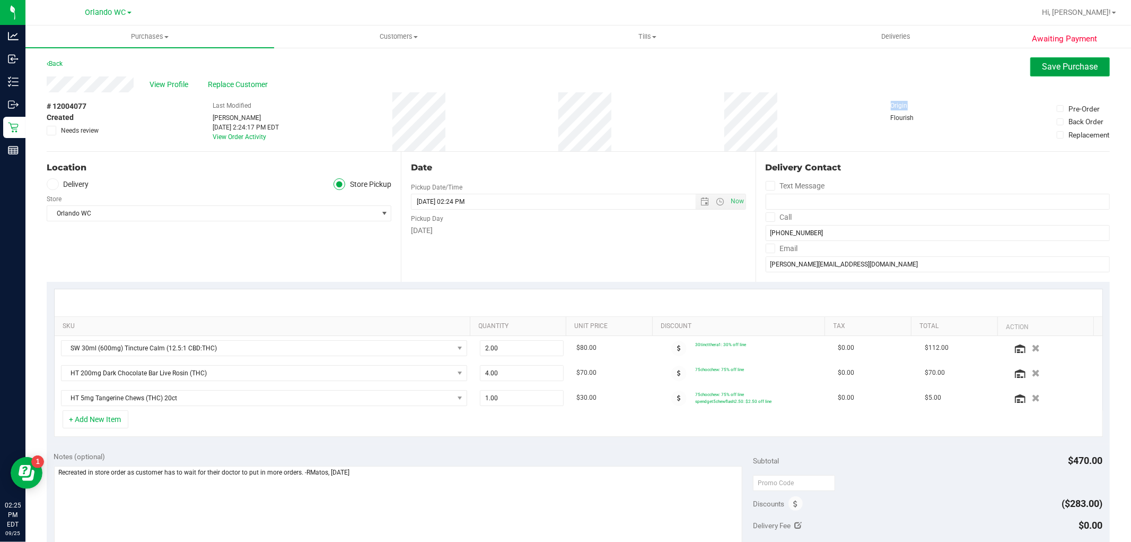
drag, startPoint x: 1061, startPoint y: 75, endPoint x: 893, endPoint y: 83, distance: 168.3
click at [1061, 74] on button "Save Purchase" at bounding box center [1071, 66] width 80 height 19
click at [893, 83] on div "View Profile Replace Customer" at bounding box center [578, 84] width 1063 height 16
click at [891, 113] on div "Flourish" at bounding box center [917, 118] width 53 height 10
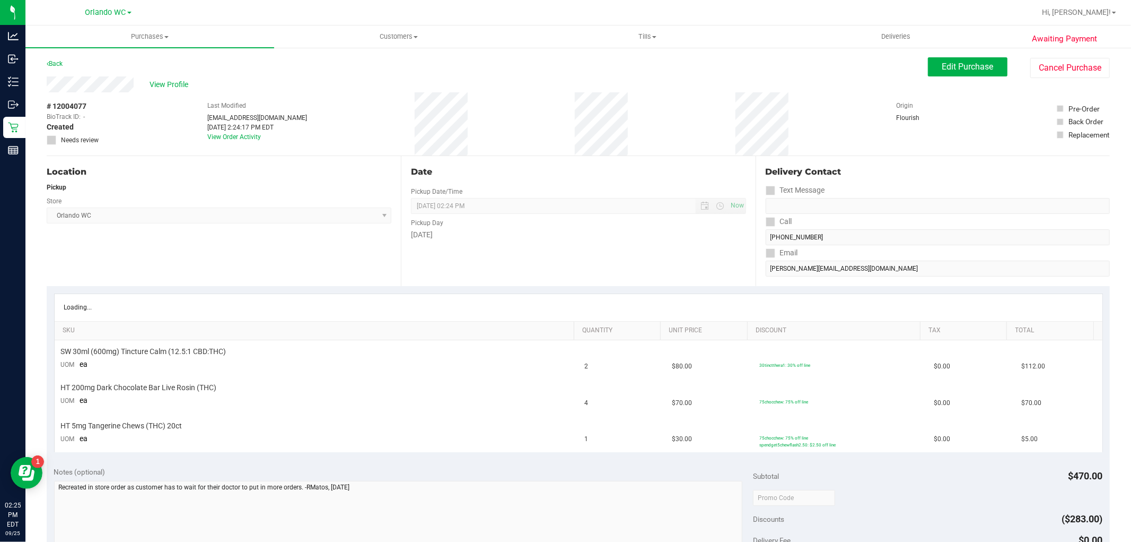
click at [685, 136] on div "# 12004077 BioTrack ID: - Created Needs review Last Modified [EMAIL_ADDRESS][DO…" at bounding box center [578, 123] width 1063 height 63
click at [637, 145] on div "# 12004077 BioTrack ID: - Created Needs review Last Modified [PERSON_NAME] [DAT…" at bounding box center [578, 123] width 1063 height 63
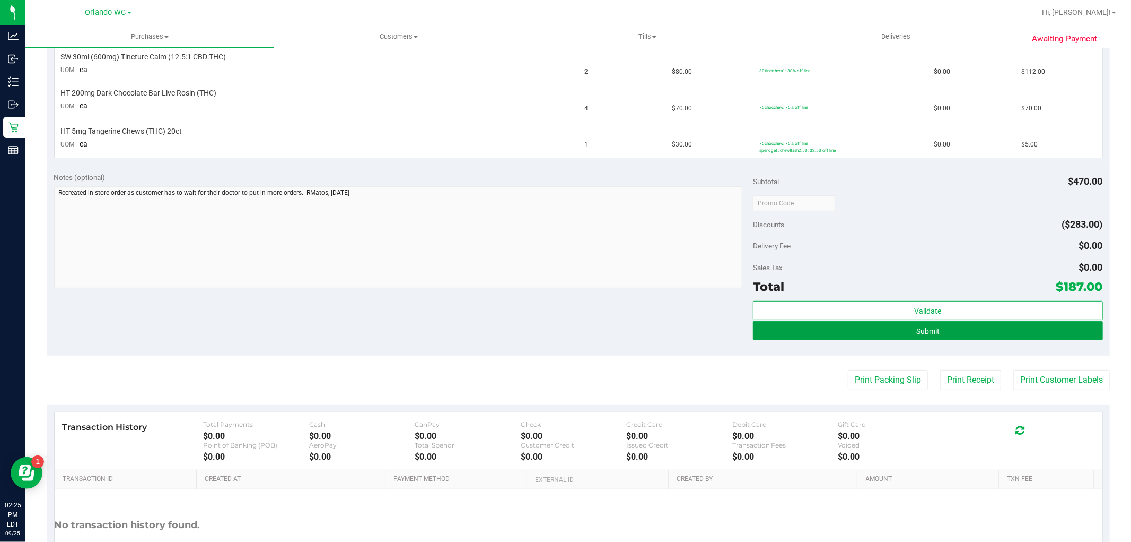
drag, startPoint x: 782, startPoint y: 331, endPoint x: 653, endPoint y: 327, distance: 128.4
click at [782, 331] on button "Submit" at bounding box center [928, 330] width 350 height 19
drag, startPoint x: 525, startPoint y: 338, endPoint x: 834, endPoint y: 210, distance: 334.3
click at [600, 309] on div "Notes (optional) Subtotal $470.00 Discounts ($283.00) Delivery Fee $0.00 Sales …" at bounding box center [578, 259] width 1063 height 191
drag, startPoint x: 834, startPoint y: 210, endPoint x: 542, endPoint y: 264, distance: 296.8
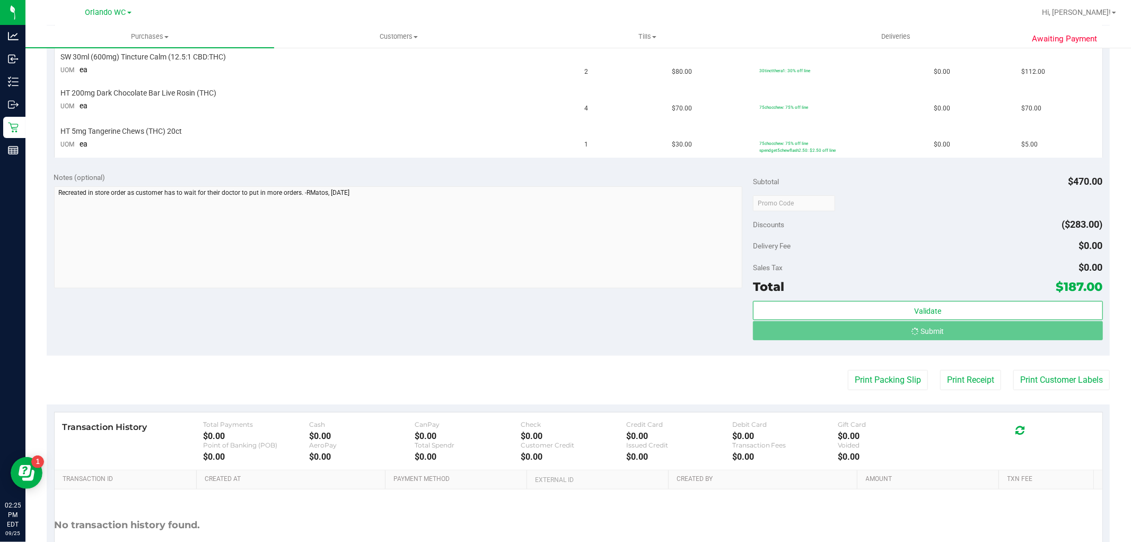
click at [832, 210] on div at bounding box center [928, 202] width 350 height 19
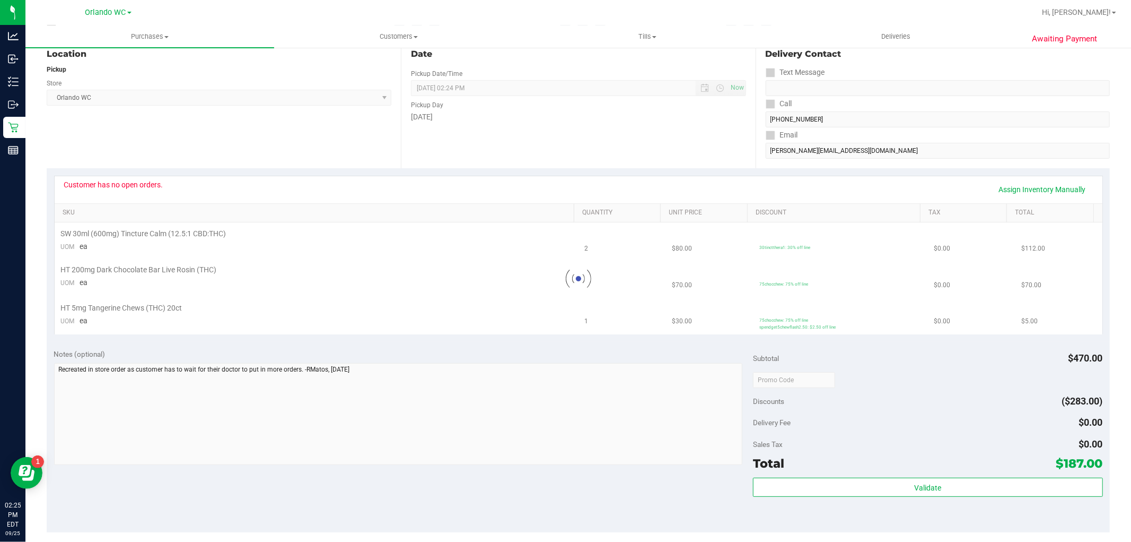
scroll to position [0, 0]
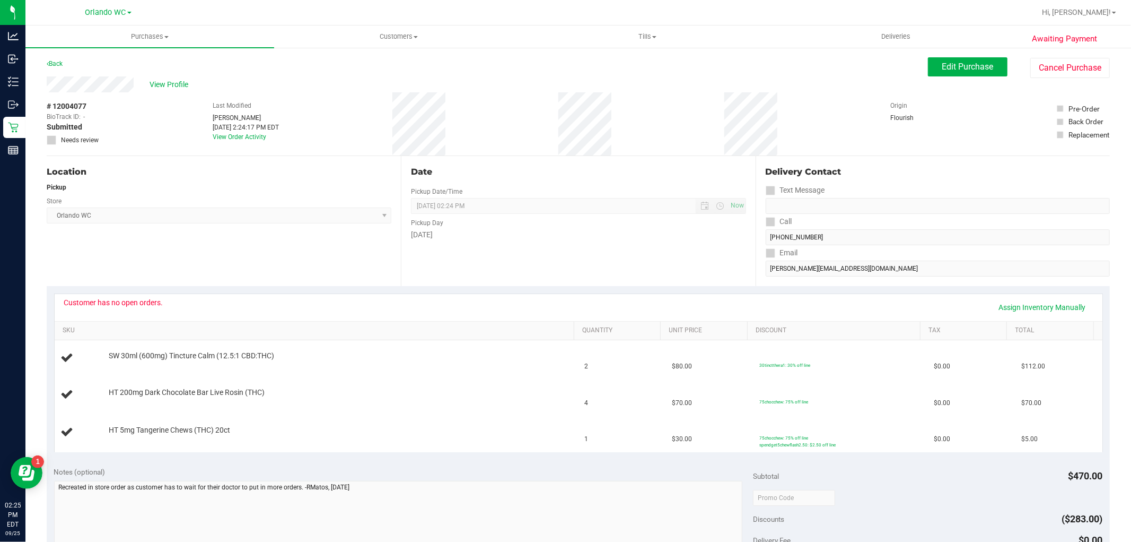
click at [357, 214] on span "[GEOGRAPHIC_DATA] WC Select Store [PERSON_NAME][GEOGRAPHIC_DATA] [PERSON_NAME][…" at bounding box center [219, 215] width 345 height 16
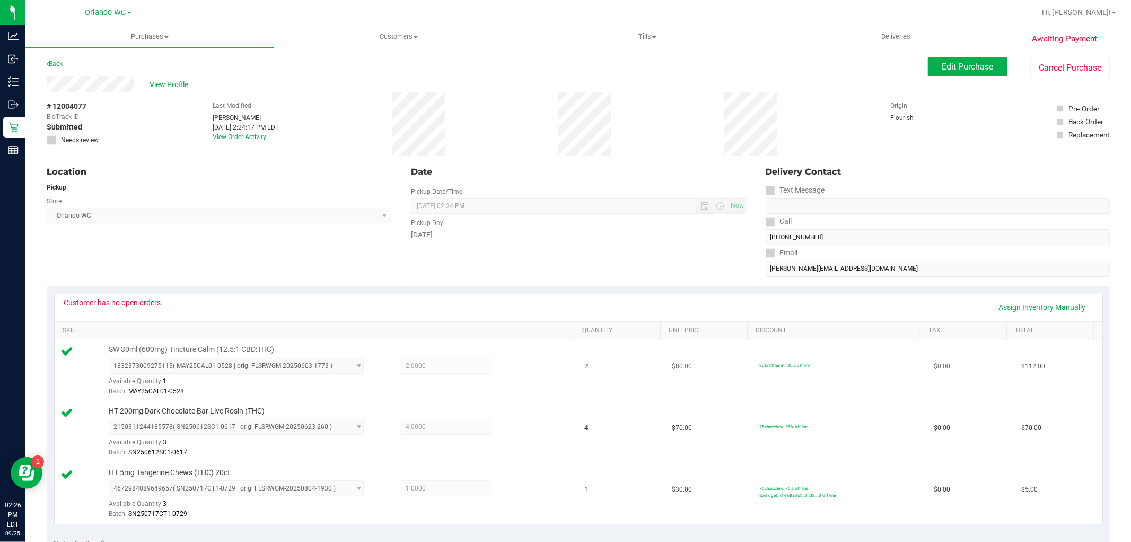
scroll to position [294, 0]
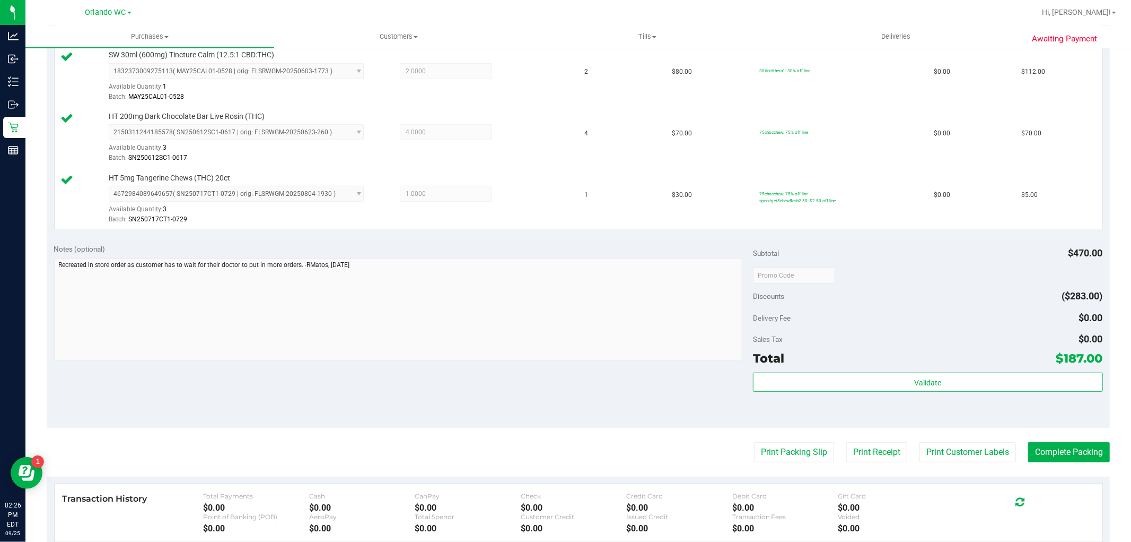
click at [920, 395] on div "Validate" at bounding box center [928, 396] width 350 height 48
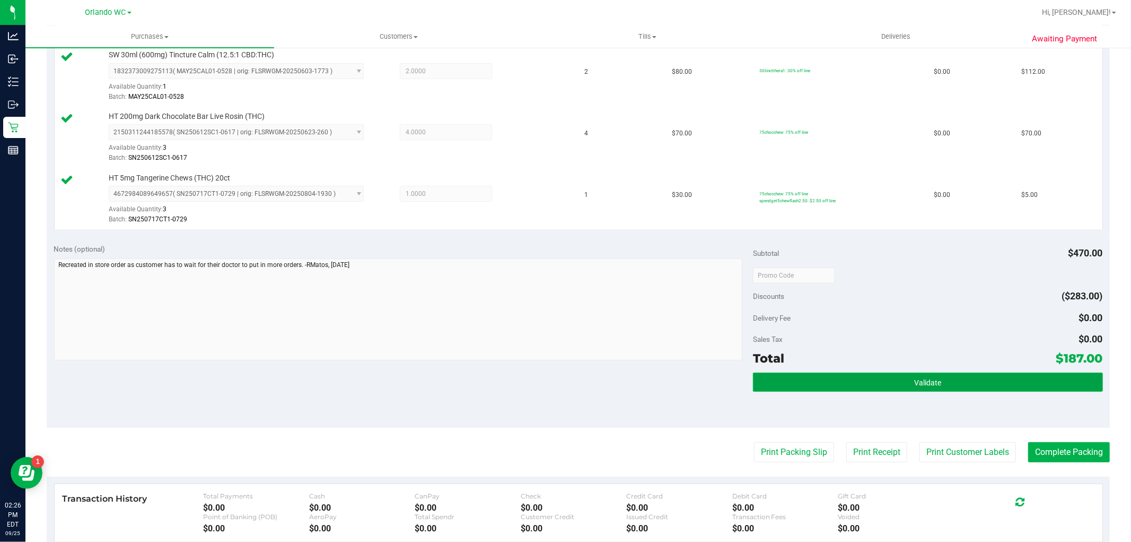
click at [918, 386] on span "Validate" at bounding box center [927, 382] width 27 height 8
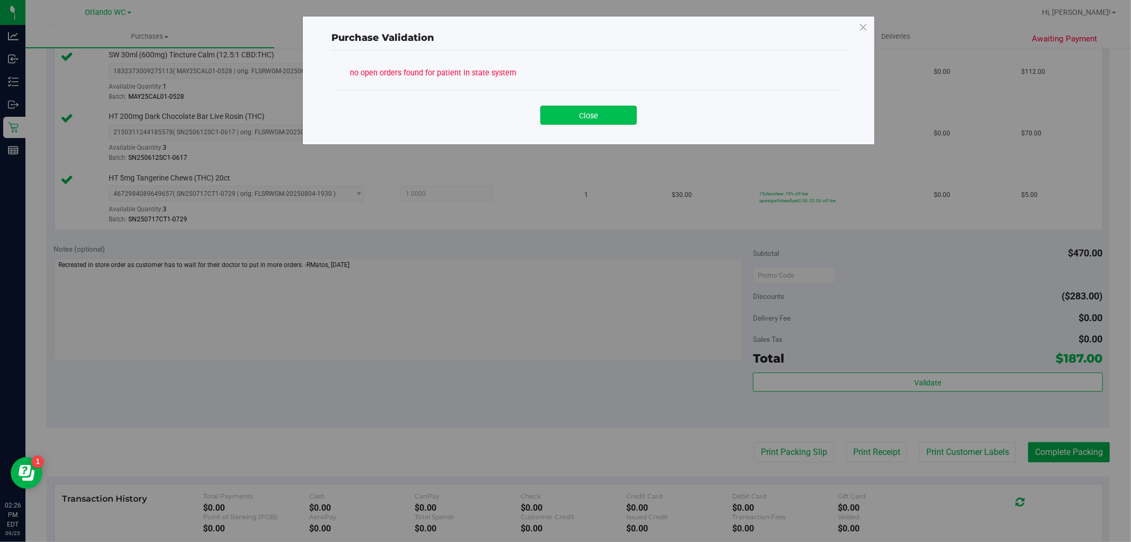
click at [594, 115] on button "Close" at bounding box center [588, 115] width 97 height 19
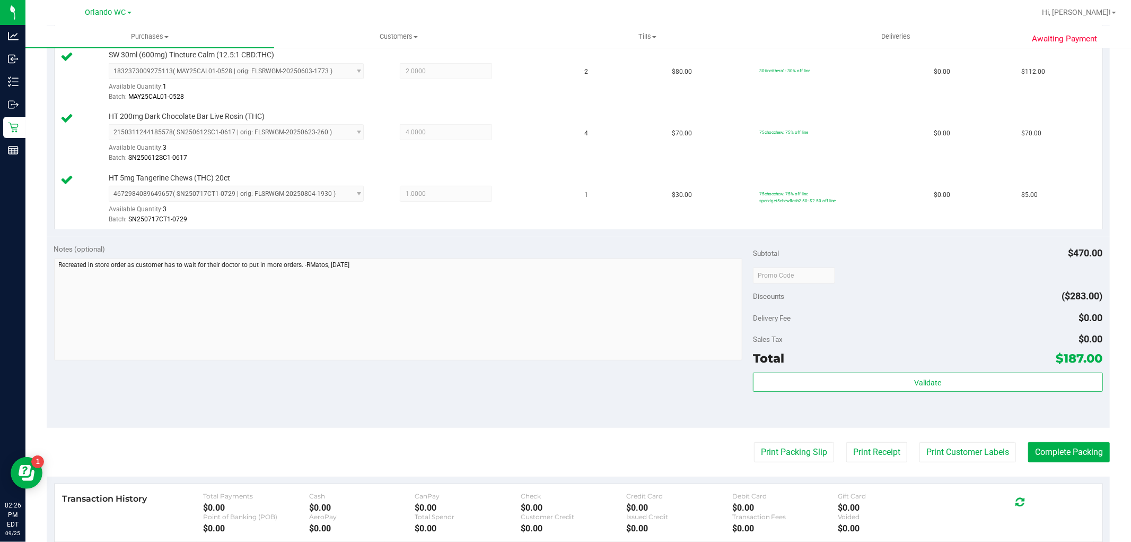
drag, startPoint x: 981, startPoint y: 301, endPoint x: 865, endPoint y: 305, distance: 116.8
click at [973, 301] on div "Discounts ($283.00)" at bounding box center [928, 295] width 350 height 19
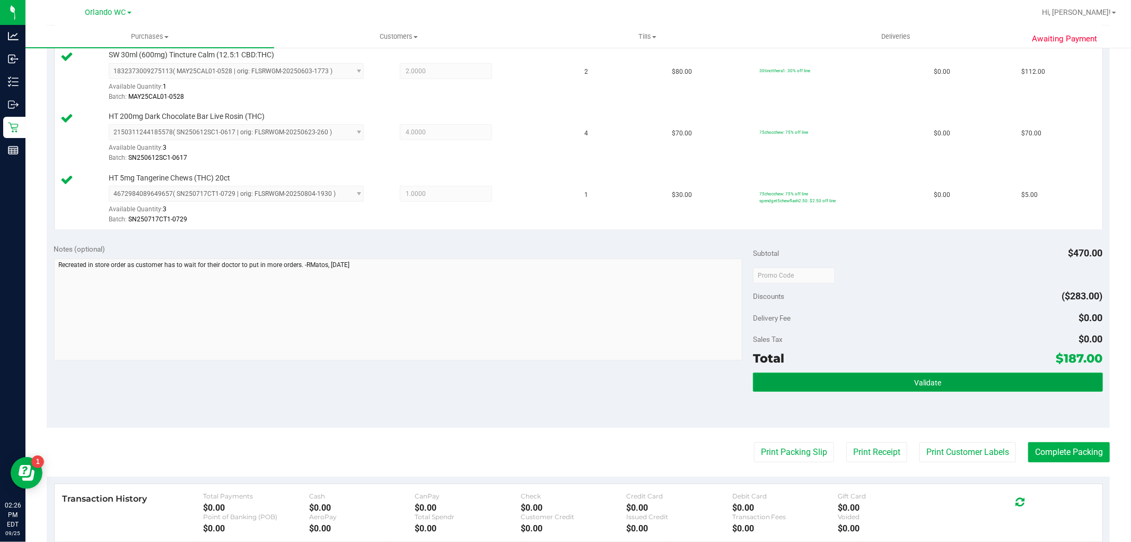
click at [800, 384] on button "Validate" at bounding box center [928, 381] width 350 height 19
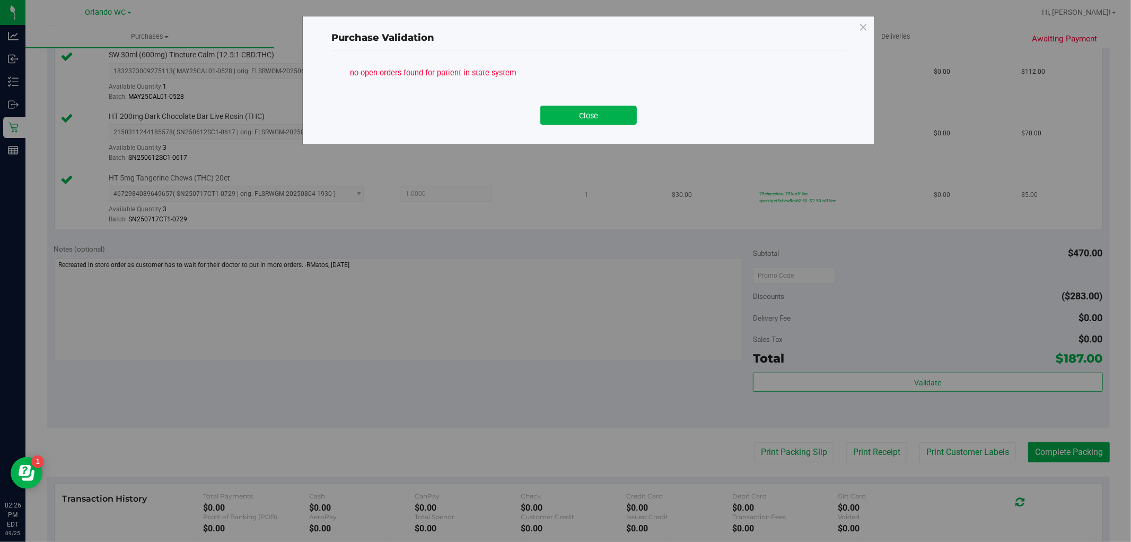
click at [595, 119] on button "Close" at bounding box center [588, 115] width 97 height 19
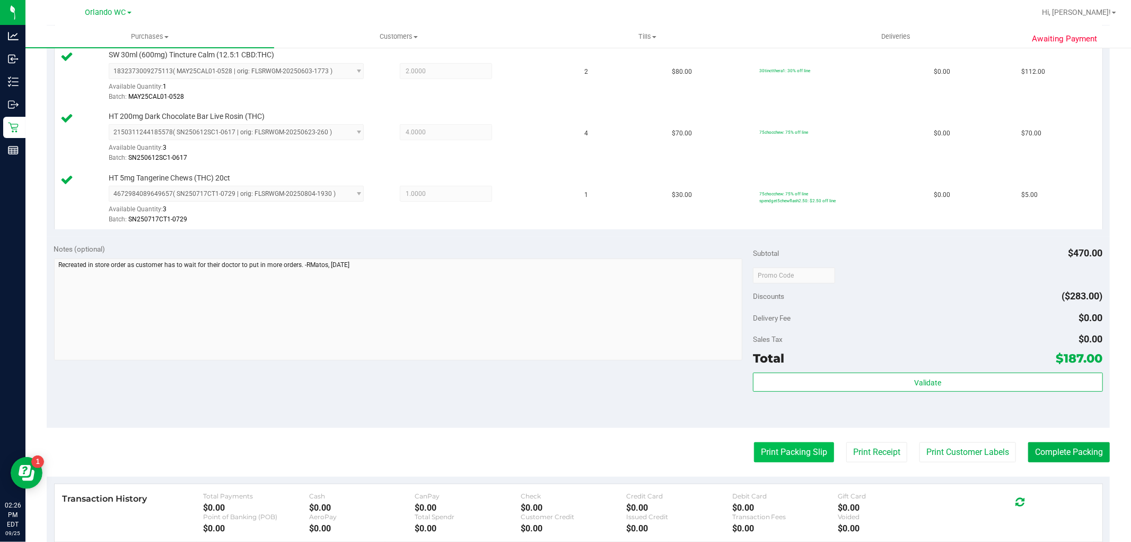
click at [800, 452] on button "Print Packing Slip" at bounding box center [794, 452] width 80 height 20
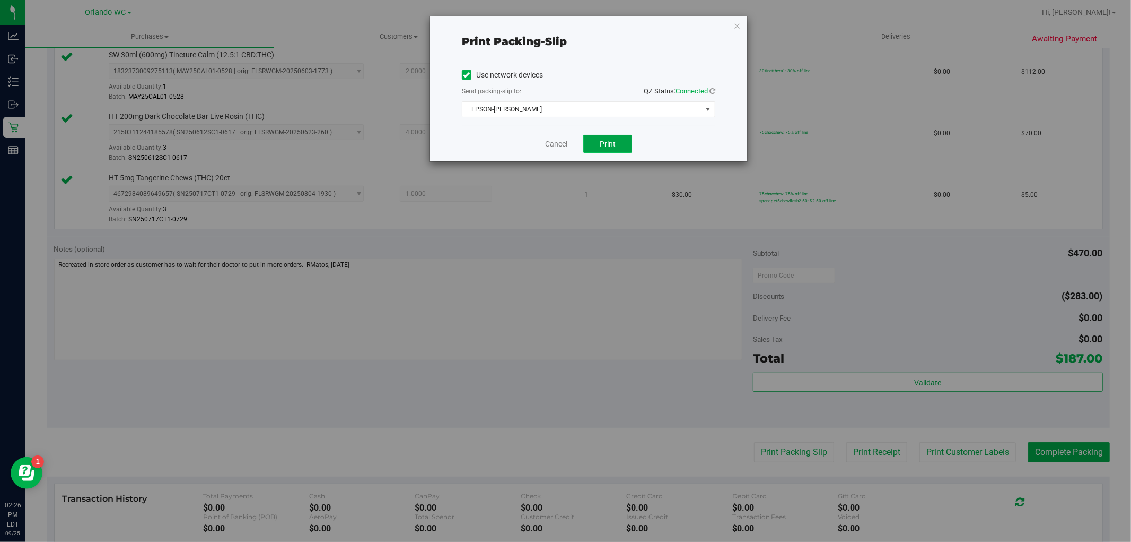
click at [608, 139] on span "Print" at bounding box center [608, 143] width 16 height 8
click at [545, 145] on link "Cancel" at bounding box center [556, 143] width 22 height 11
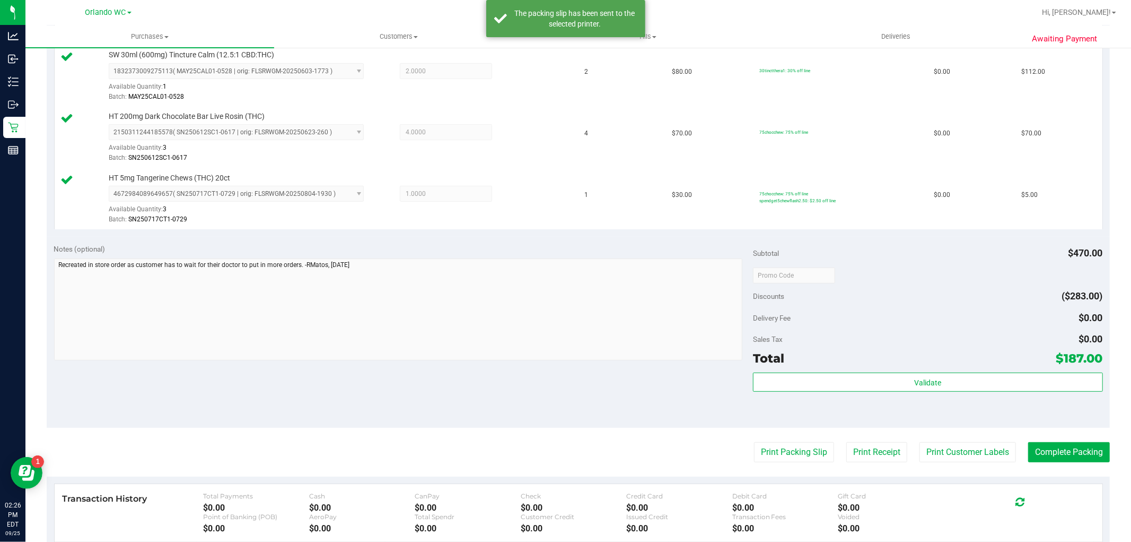
click at [910, 264] on div "Subtotal $470.00 Discounts ($283.00) Delivery Fee $0.00 Sales Tax $0.00 Total $…" at bounding box center [928, 331] width 350 height 177
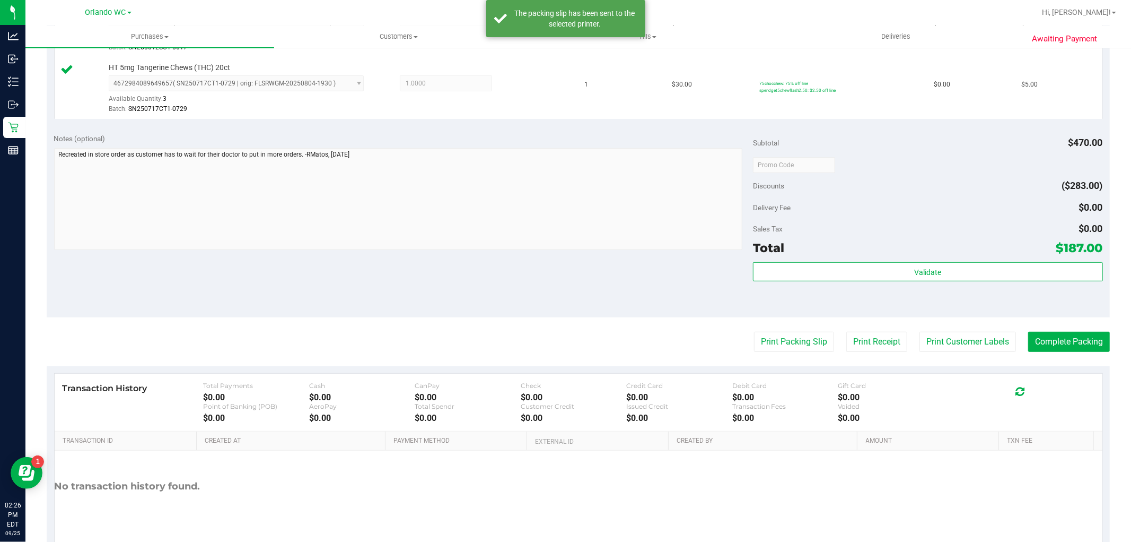
scroll to position [412, 0]
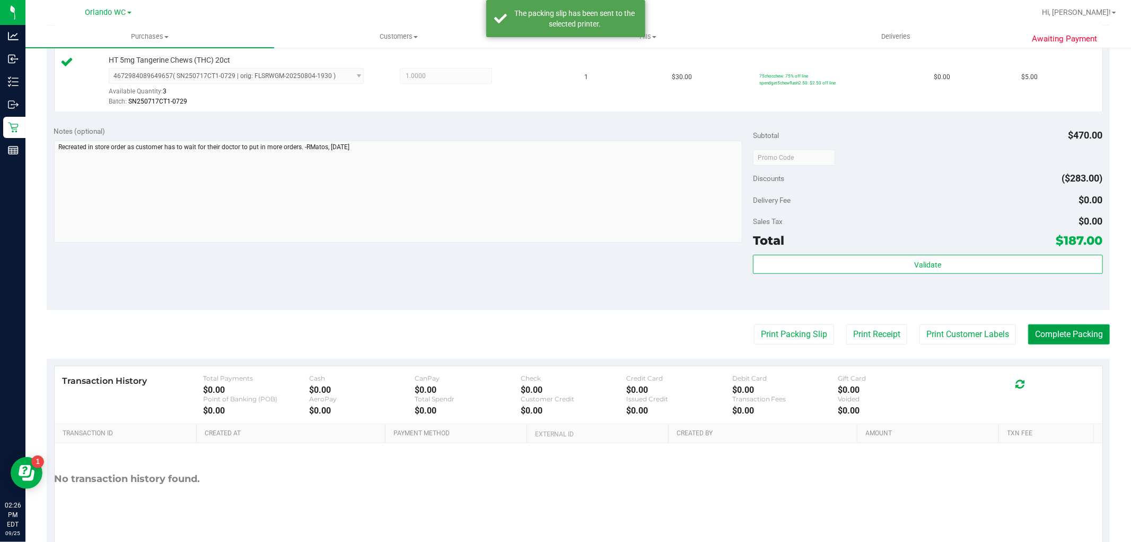
click at [1086, 339] on button "Complete Packing" at bounding box center [1069, 334] width 82 height 20
click at [520, 253] on div "Notes (optional) Subtotal $470.00 Discounts ($283.00) Delivery Fee $0.00 Sales …" at bounding box center [578, 214] width 1063 height 191
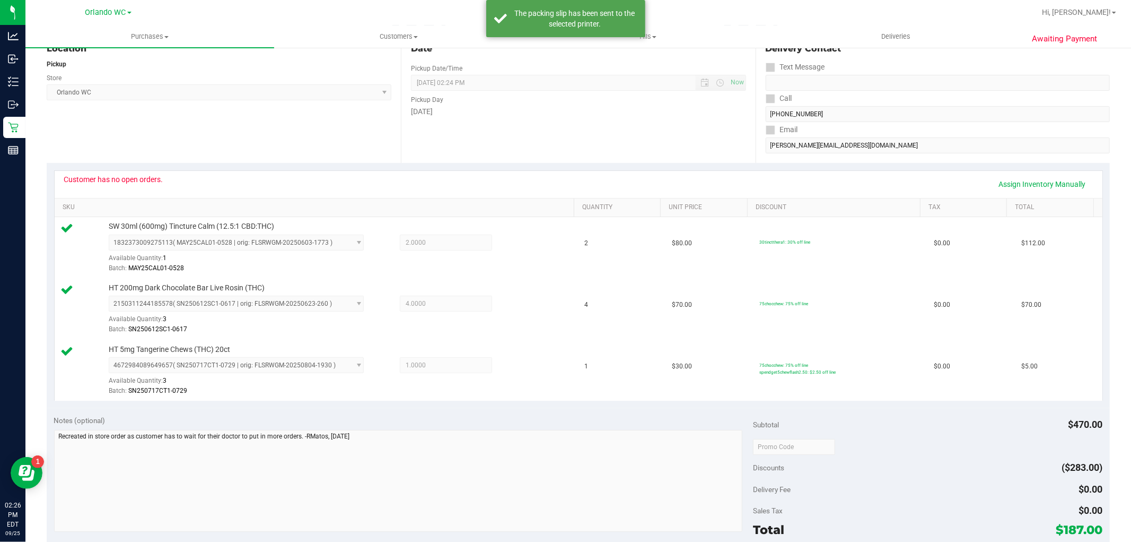
scroll to position [0, 0]
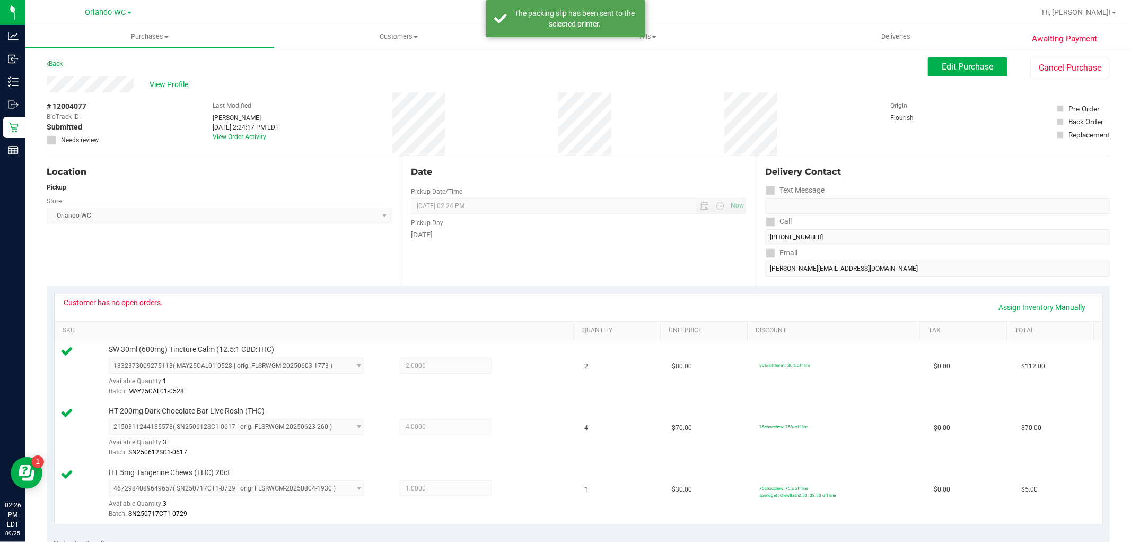
click at [566, 214] on div "Pickup Day" at bounding box center [578, 221] width 335 height 15
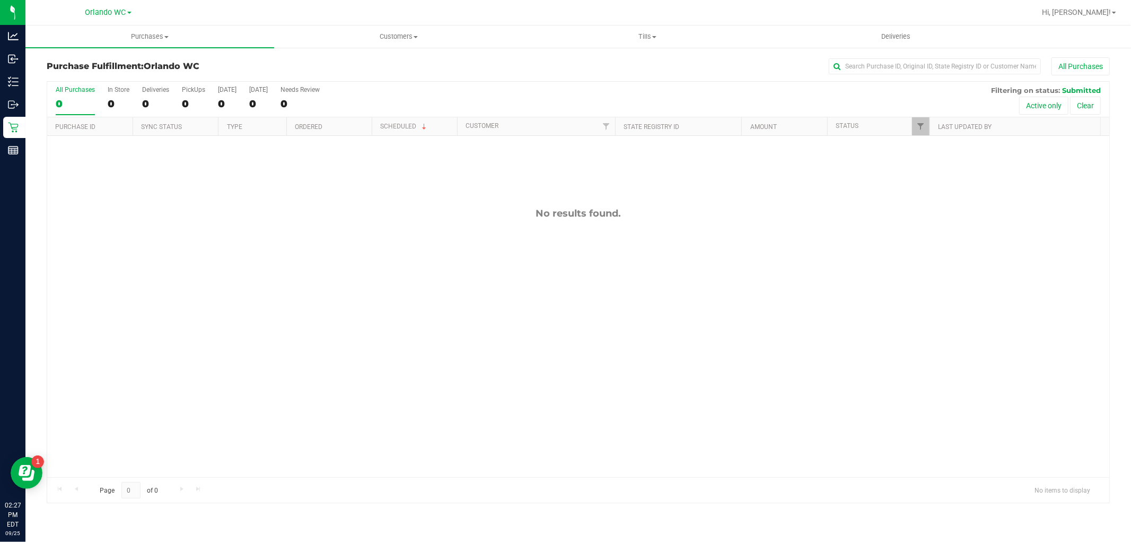
drag, startPoint x: 426, startPoint y: 310, endPoint x: 426, endPoint y: 278, distance: 31.3
click at [426, 278] on div "No results found." at bounding box center [578, 342] width 1062 height 413
